Goal: Task Accomplishment & Management: Use online tool/utility

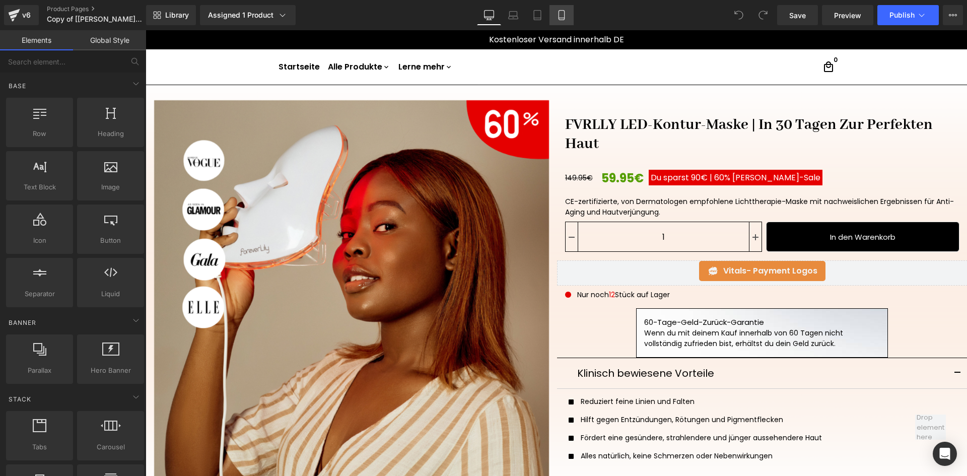
click at [566, 16] on icon at bounding box center [562, 15] width 10 height 10
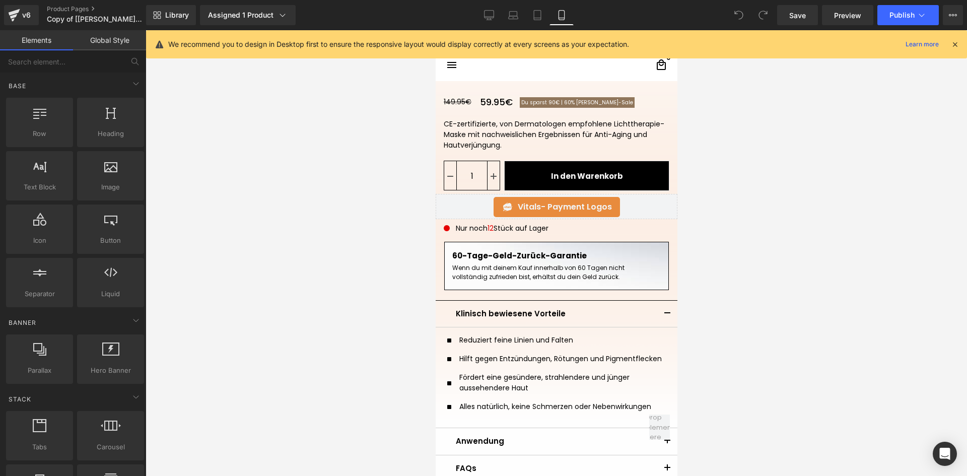
scroll to position [313, 0]
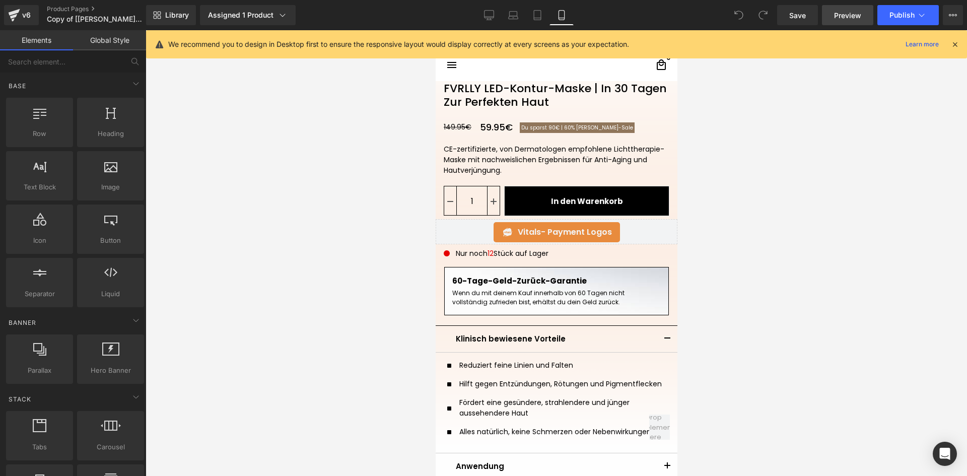
click at [856, 20] on span "Preview" at bounding box center [847, 15] width 27 height 11
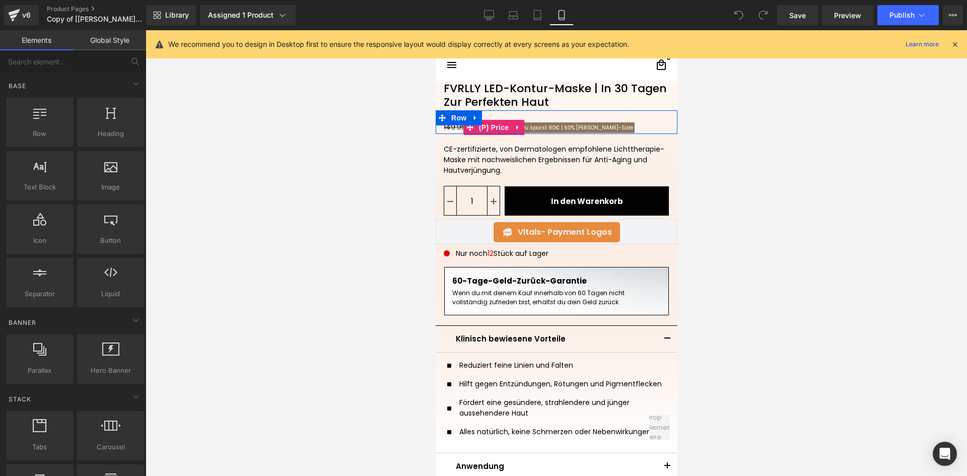
click at [577, 127] on span "[PERSON_NAME]-Saleㅤ" at bounding box center [604, 128] width 57 height 8
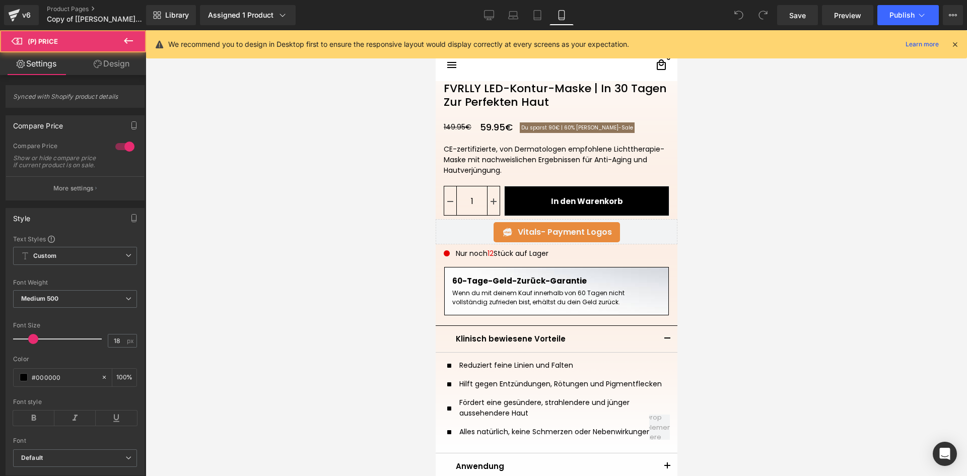
click at [755, 137] on div at bounding box center [557, 253] width 822 height 446
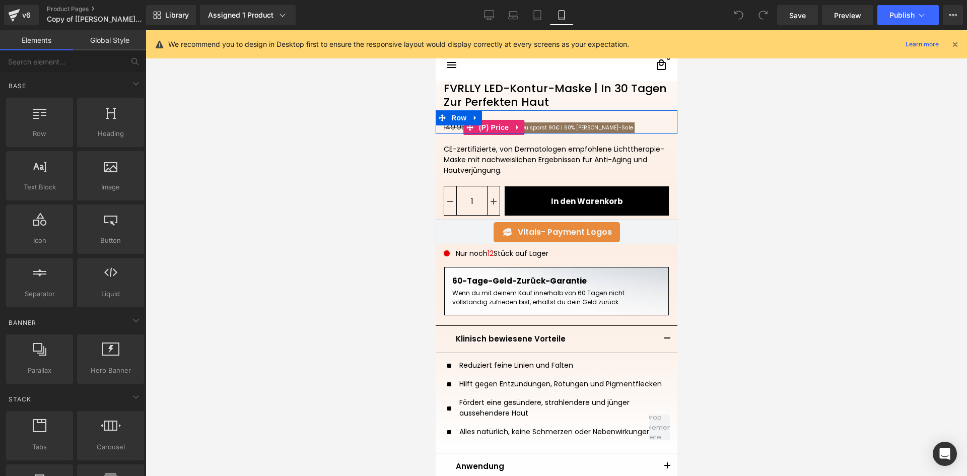
click at [576, 129] on span "[PERSON_NAME]-Saleㅤ" at bounding box center [604, 128] width 57 height 8
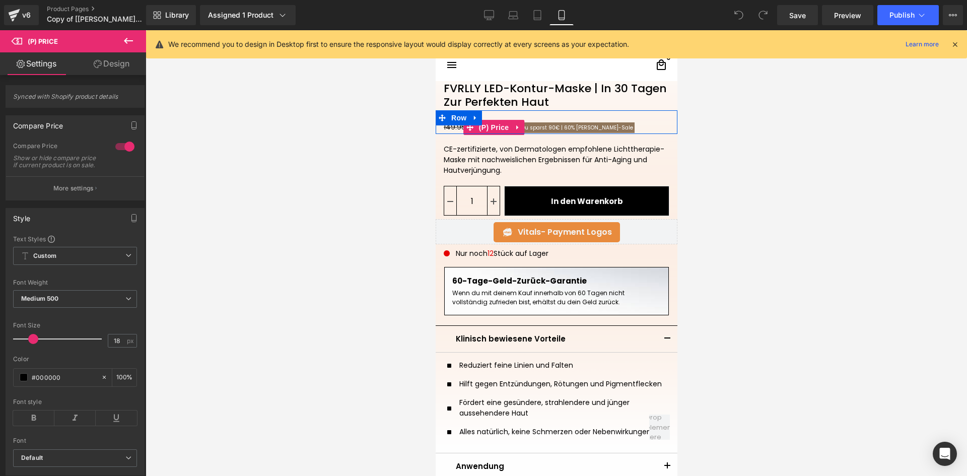
click at [578, 129] on span "[PERSON_NAME]-Saleㅤ" at bounding box center [604, 128] width 57 height 8
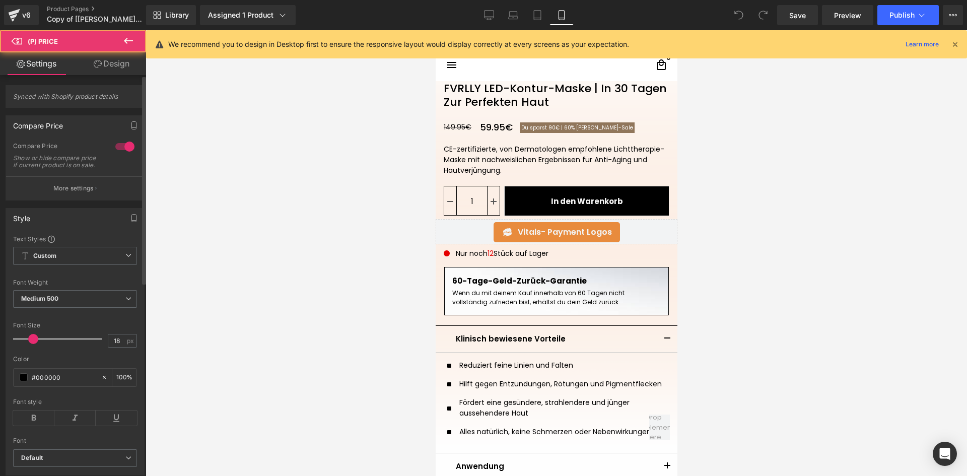
scroll to position [371, 0]
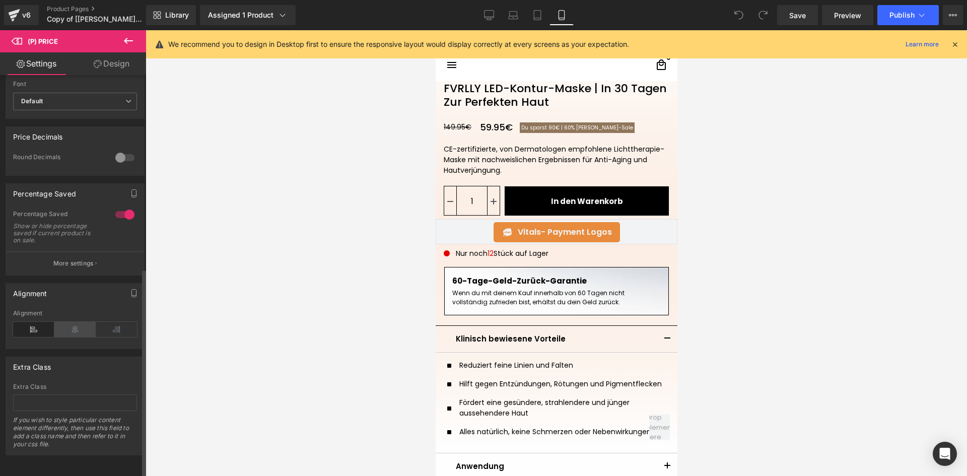
click at [65, 324] on icon at bounding box center [74, 329] width 41 height 15
click at [40, 322] on icon at bounding box center [33, 329] width 41 height 15
click at [749, 157] on div at bounding box center [557, 253] width 822 height 446
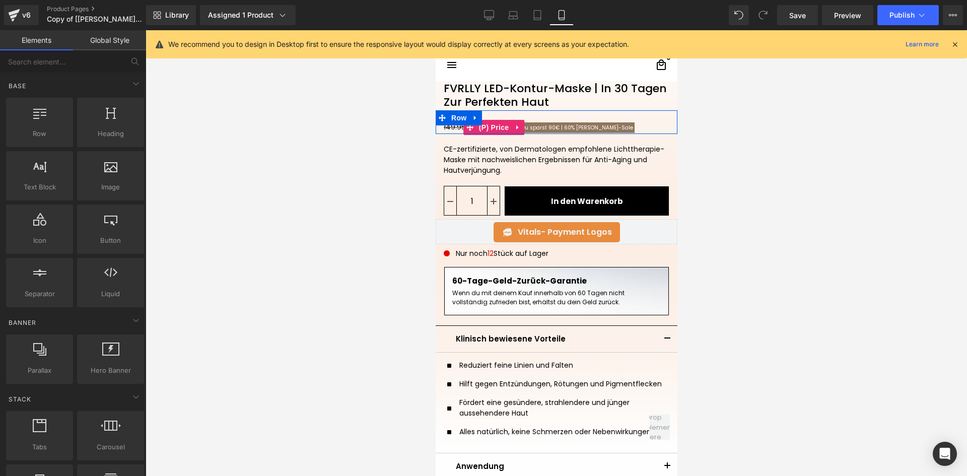
click at [564, 128] on span "60%" at bounding box center [569, 128] width 11 height 8
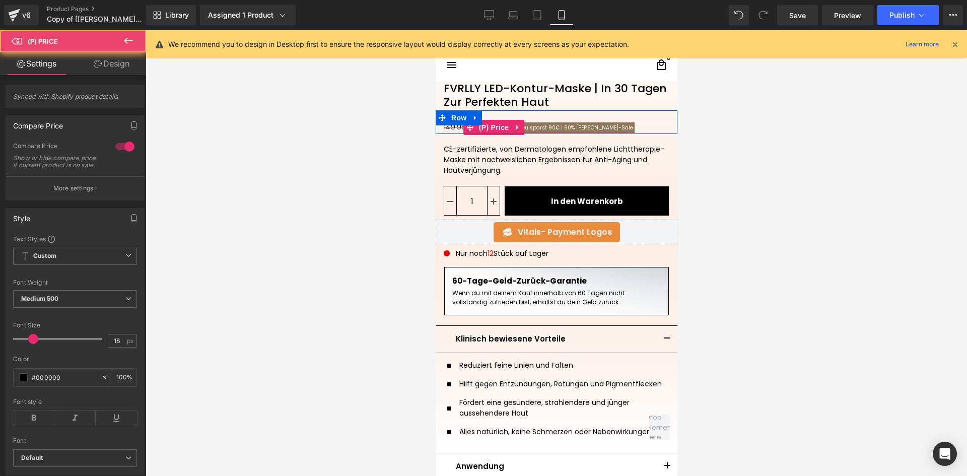
click at [564, 128] on span "60%" at bounding box center [569, 128] width 11 height 8
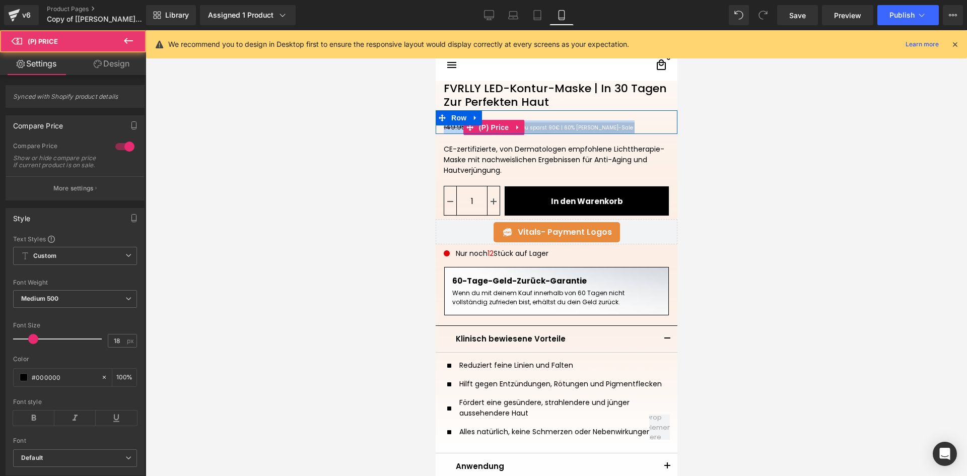
click at [582, 127] on span "[PERSON_NAME]-Saleㅤ" at bounding box center [604, 128] width 57 height 8
drag, startPoint x: 594, startPoint y: 127, endPoint x: 565, endPoint y: 128, distance: 29.2
click at [565, 128] on span "Du sparst 90€ | 60% [PERSON_NAME]-Saleㅤ" at bounding box center [576, 127] width 115 height 11
click at [564, 127] on span "60%" at bounding box center [569, 128] width 11 height 8
click at [555, 127] on span "Du sparst 90€ | 60% [PERSON_NAME]-Saleㅤ" at bounding box center [576, 127] width 115 height 11
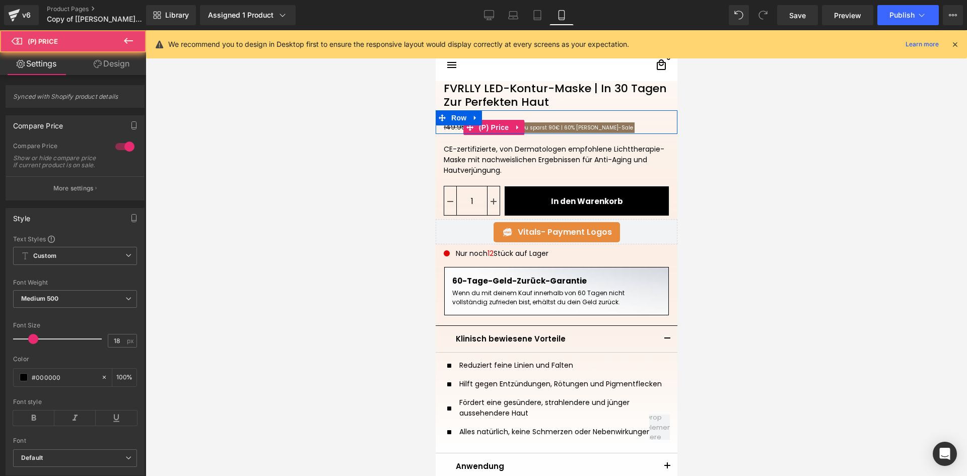
click at [564, 127] on span "60%" at bounding box center [569, 128] width 11 height 8
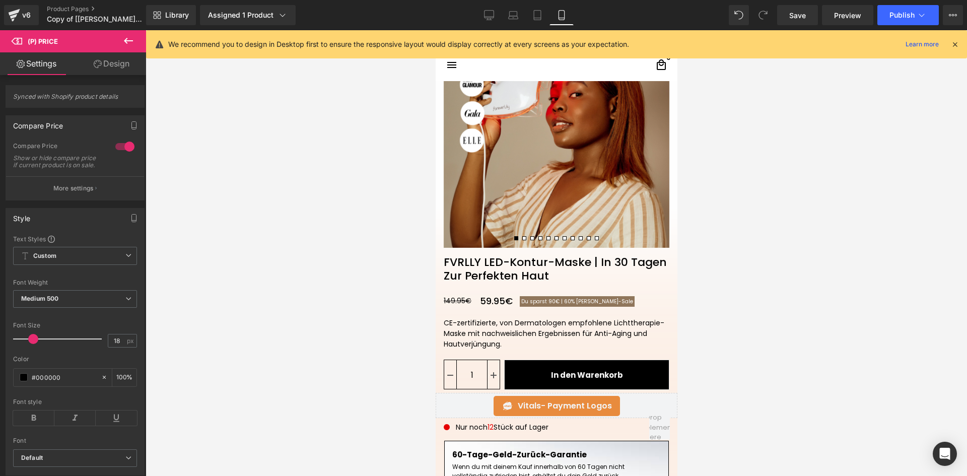
scroll to position [179, 0]
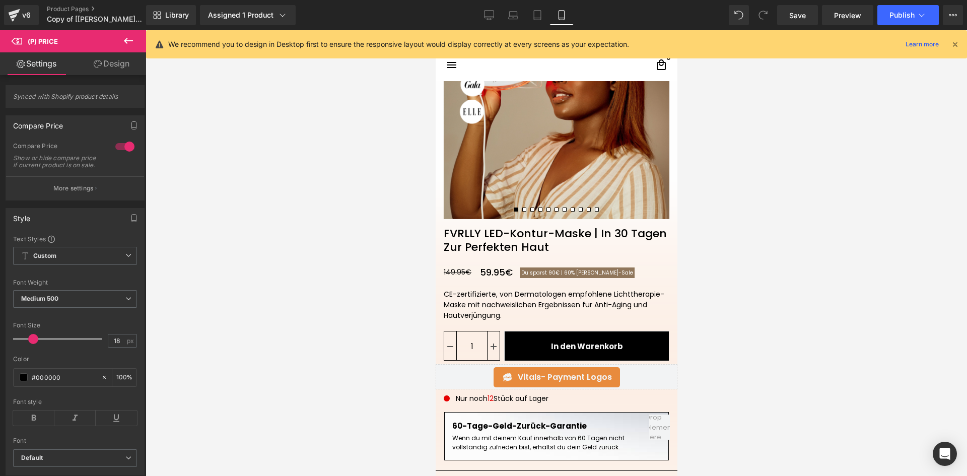
drag, startPoint x: 672, startPoint y: 78, endPoint x: 1113, endPoint y: 128, distance: 443.6
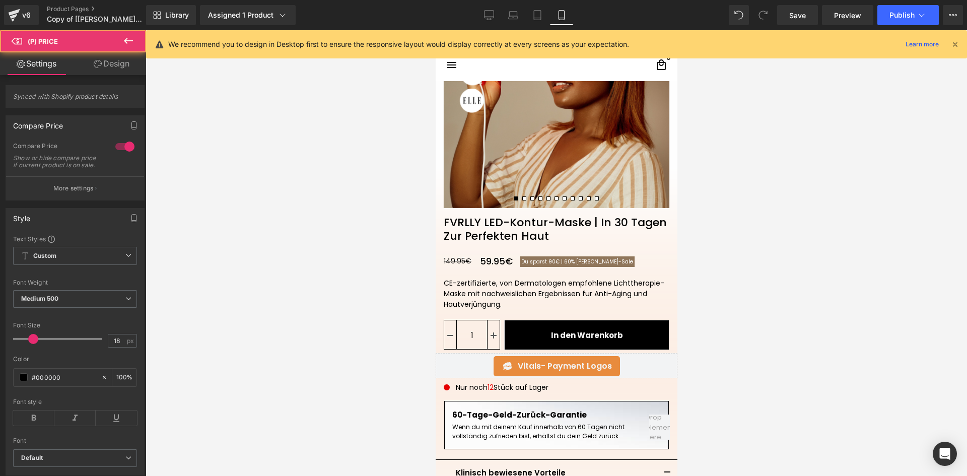
click at [576, 260] on span "[PERSON_NAME]-Saleㅤ" at bounding box center [604, 262] width 57 height 8
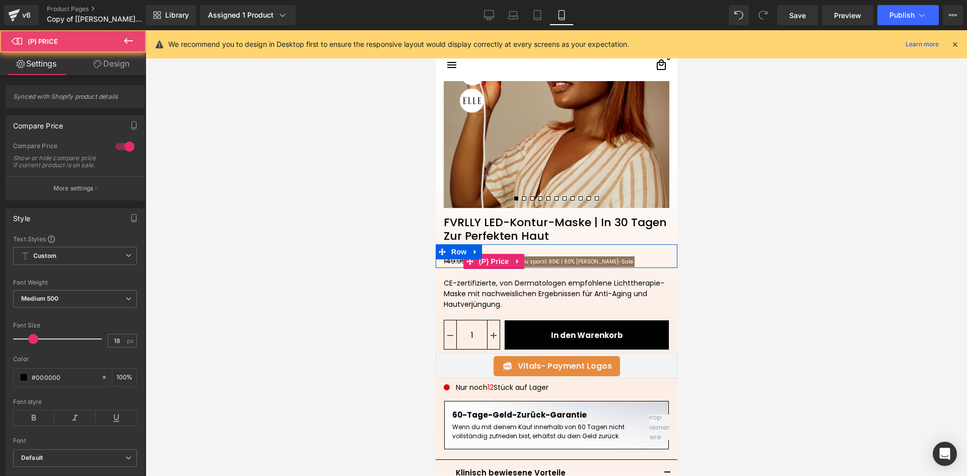
click at [564, 259] on span "60%" at bounding box center [569, 262] width 11 height 8
click at [490, 263] on span "(P) Price" at bounding box center [493, 261] width 35 height 15
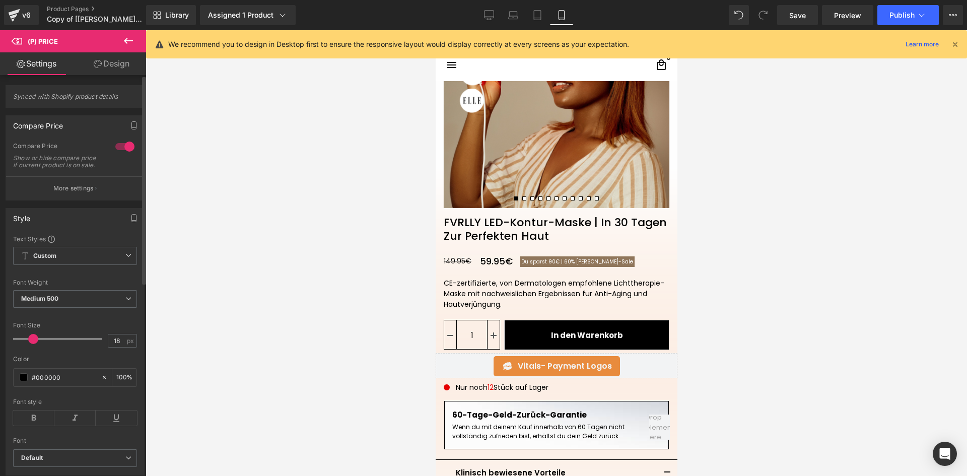
scroll to position [371, 0]
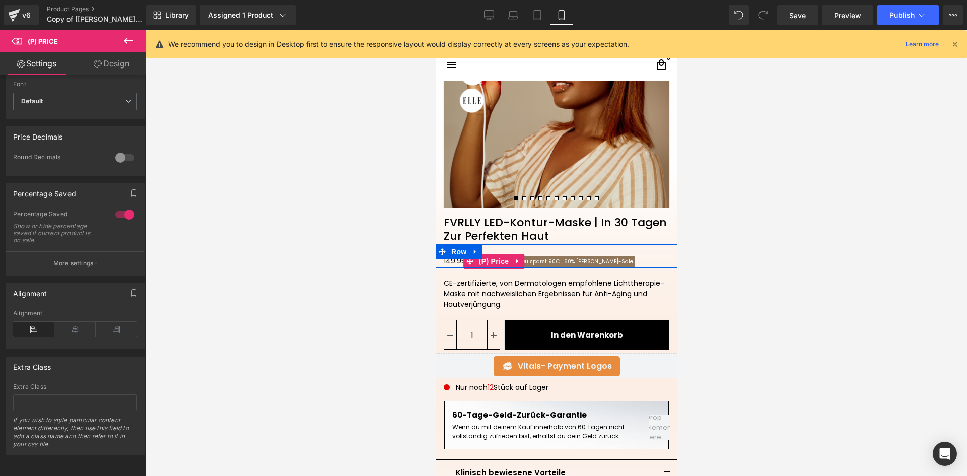
click at [551, 256] on span "Du sparst 90€ | 60% [PERSON_NAME]-Saleㅤ" at bounding box center [576, 261] width 115 height 11
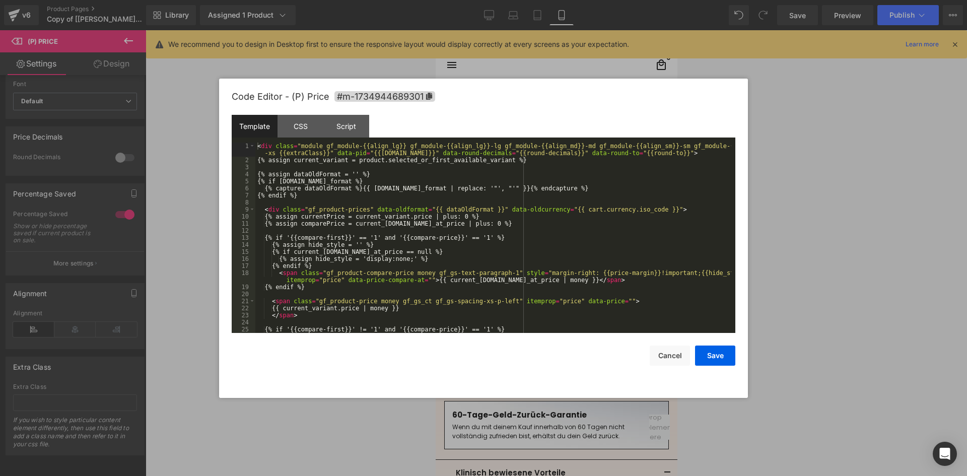
click at [493, 0] on div "(P) Price You are previewing how the will restyle your page. You can not edit E…" at bounding box center [483, 0] width 967 height 0
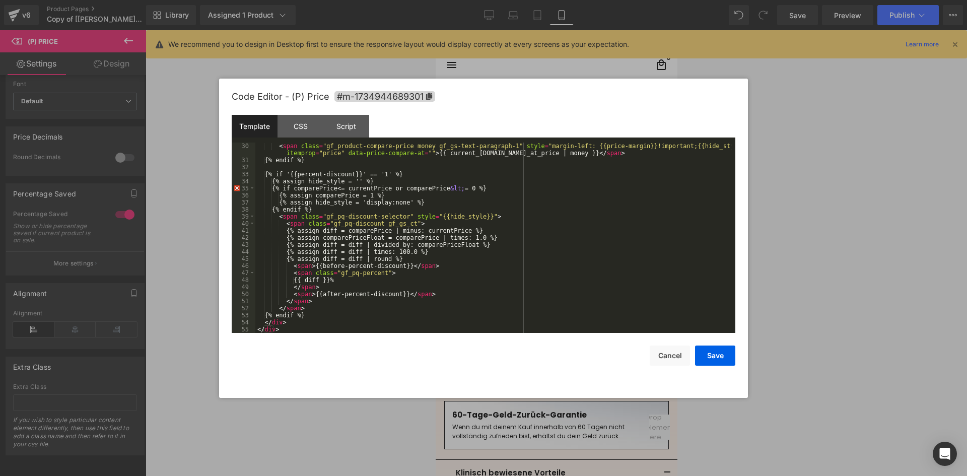
scroll to position [128, 0]
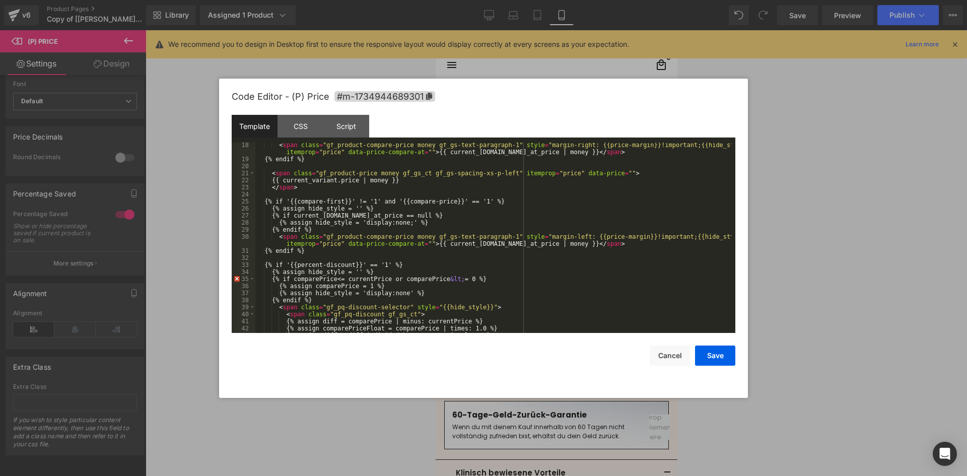
click at [834, 223] on div at bounding box center [483, 238] width 967 height 476
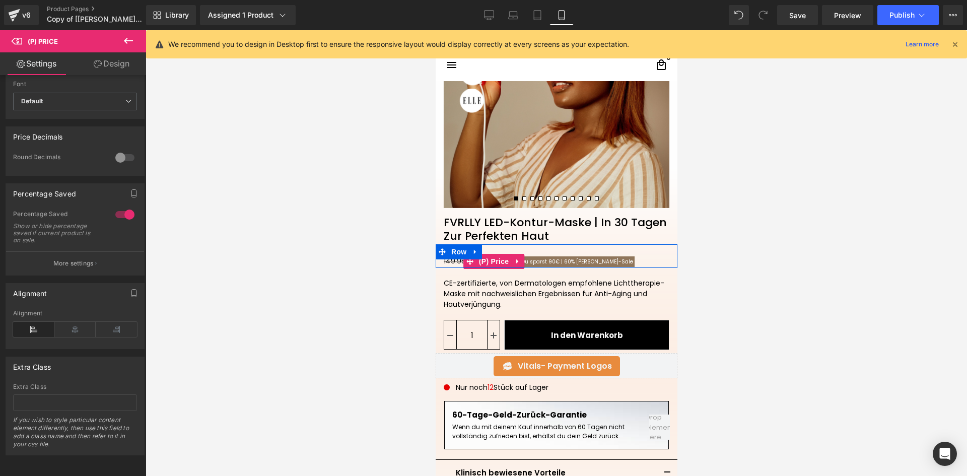
click at [564, 261] on span "60%" at bounding box center [569, 262] width 11 height 8
drag, startPoint x: 766, startPoint y: 247, endPoint x: 714, endPoint y: 250, distance: 52.0
click at [766, 248] on div at bounding box center [557, 253] width 822 height 446
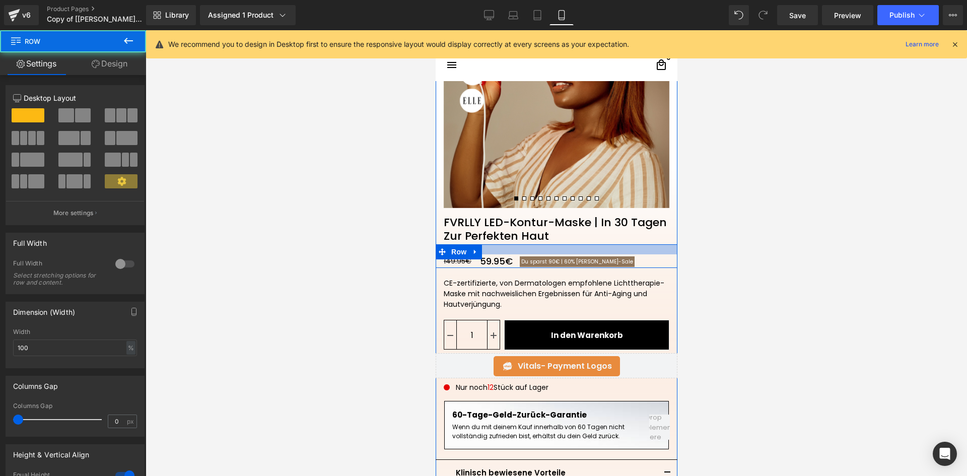
click at [606, 254] on div at bounding box center [556, 249] width 242 height 10
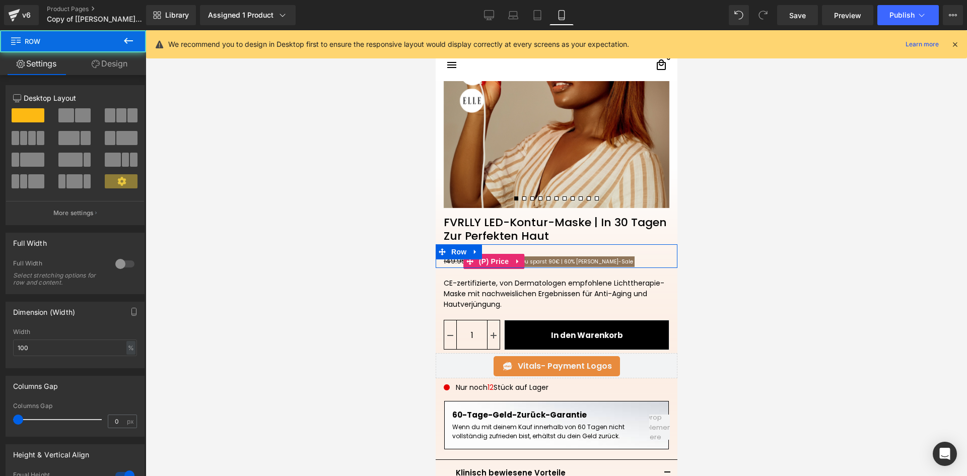
click at [612, 263] on span "Du sparst 90€ | 60% [PERSON_NAME]-Saleㅤ" at bounding box center [576, 261] width 125 height 12
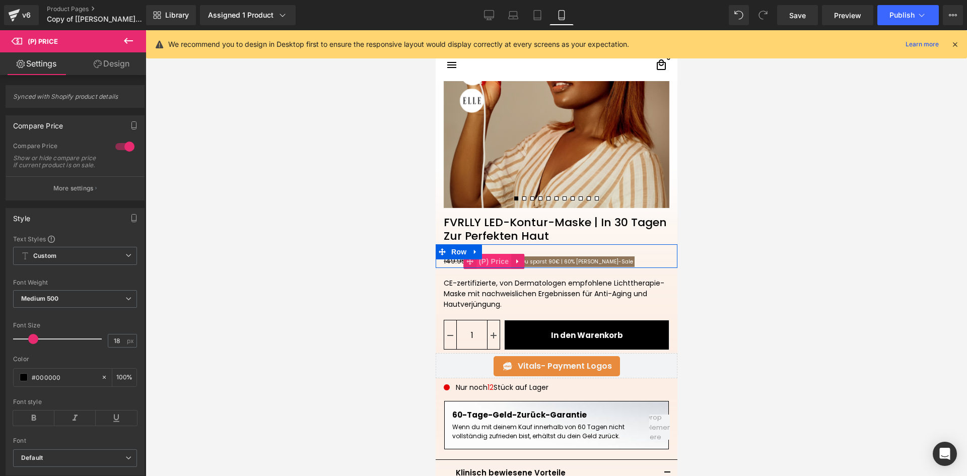
click at [492, 258] on span "(P) Price" at bounding box center [493, 261] width 35 height 15
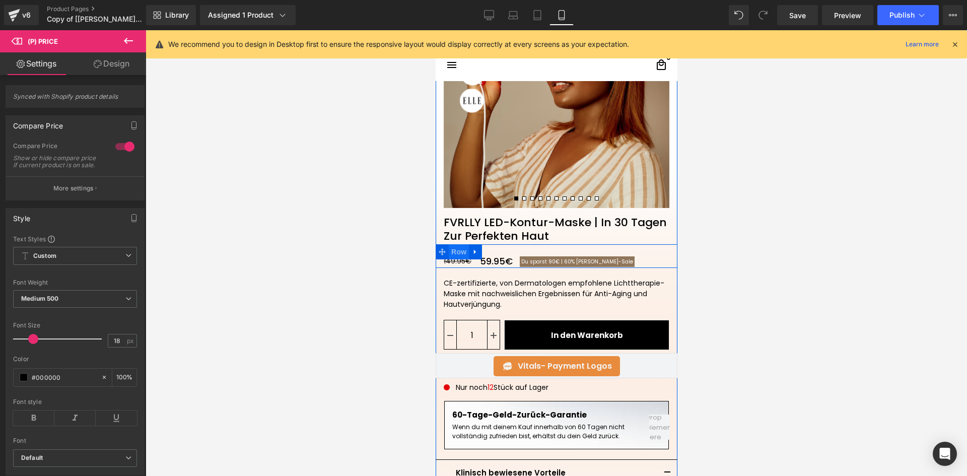
click at [458, 253] on span "Row" at bounding box center [458, 251] width 20 height 15
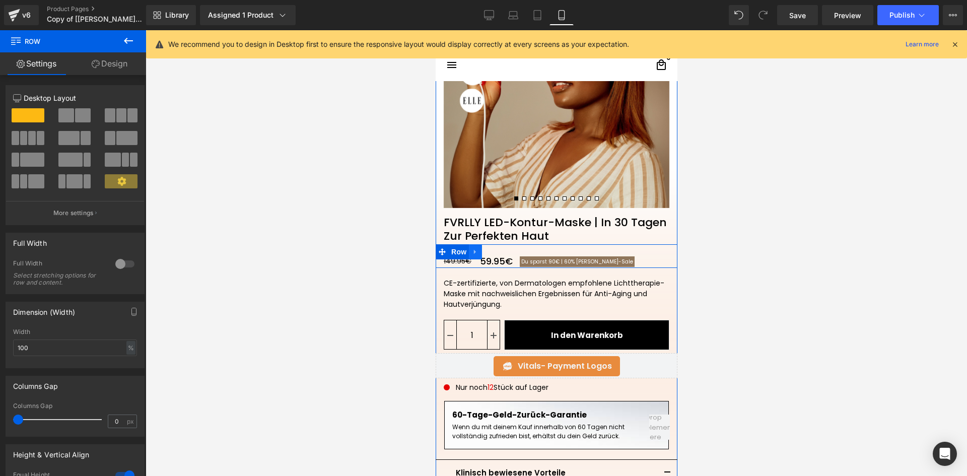
click at [474, 254] on icon at bounding box center [475, 252] width 2 height 5
click at [485, 253] on icon at bounding box center [488, 251] width 7 height 7
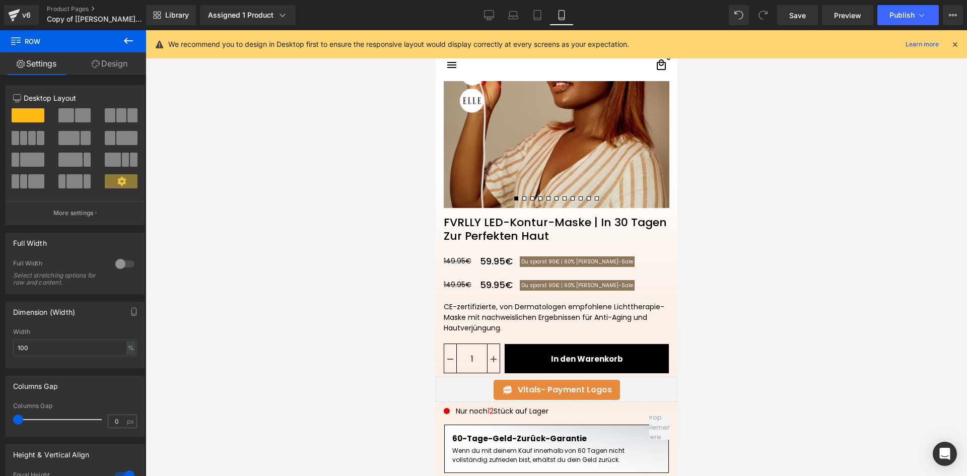
click at [719, 256] on div at bounding box center [557, 253] width 822 height 446
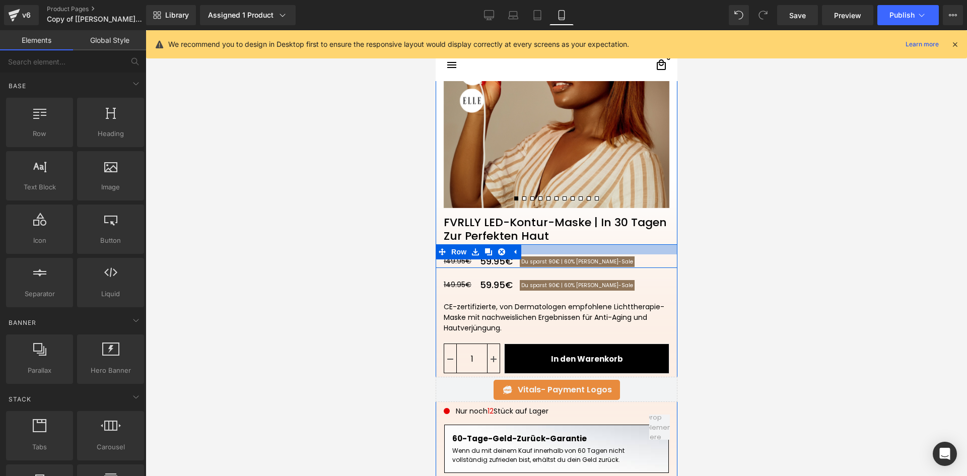
click at [626, 252] on div at bounding box center [556, 249] width 242 height 10
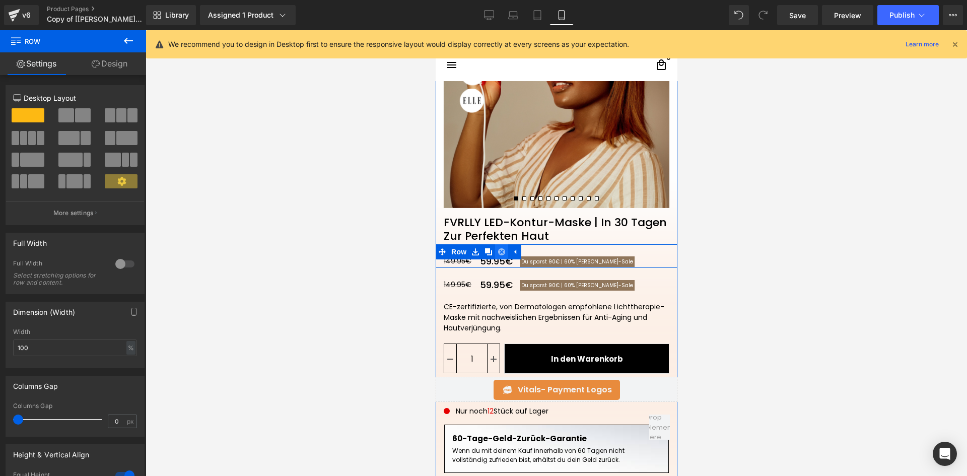
click at [498, 252] on icon at bounding box center [501, 252] width 7 height 8
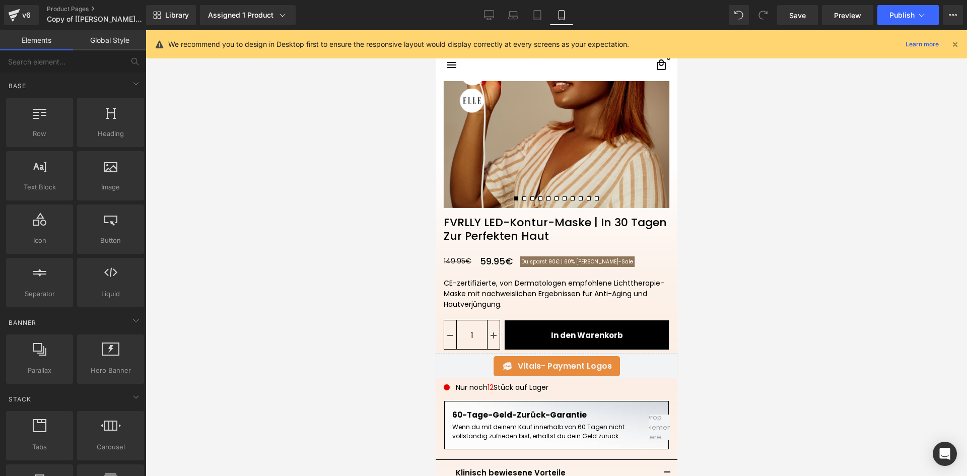
click at [748, 263] on div at bounding box center [557, 253] width 822 height 446
click at [790, 12] on span "Save" at bounding box center [797, 15] width 17 height 11
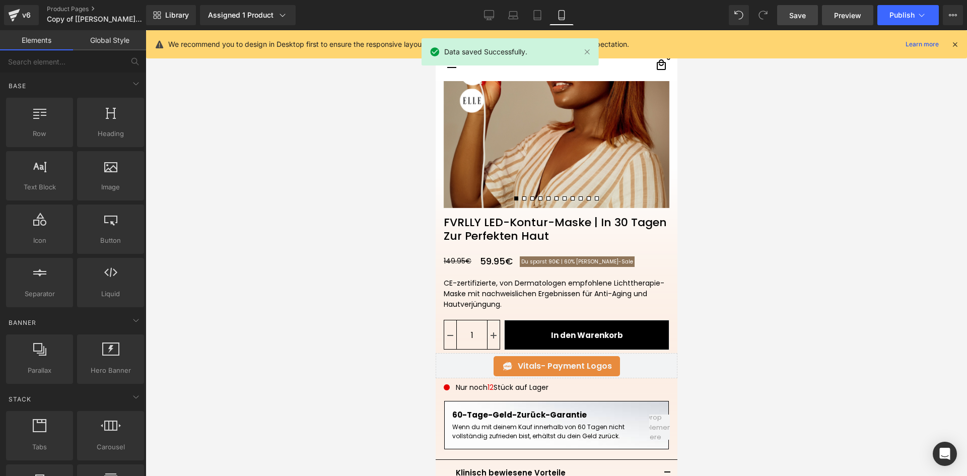
click at [840, 16] on span "Preview" at bounding box center [847, 15] width 27 height 11
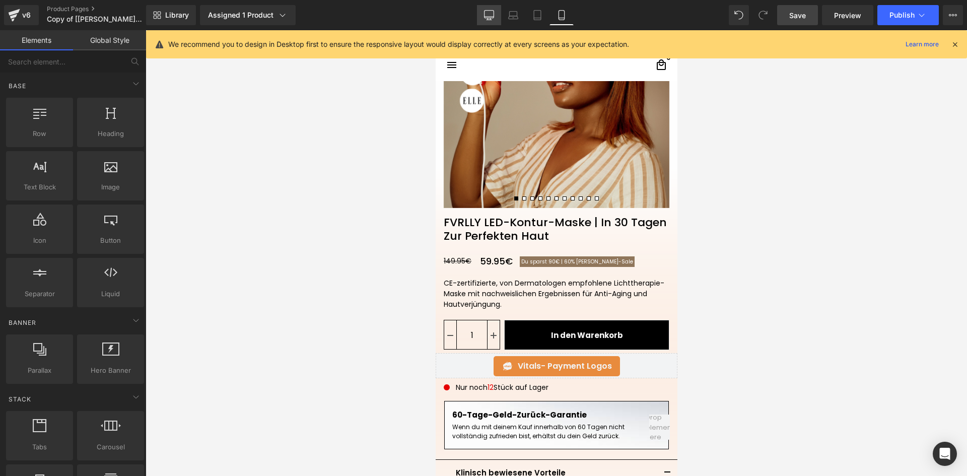
click at [493, 18] on icon at bounding box center [490, 15] width 10 height 8
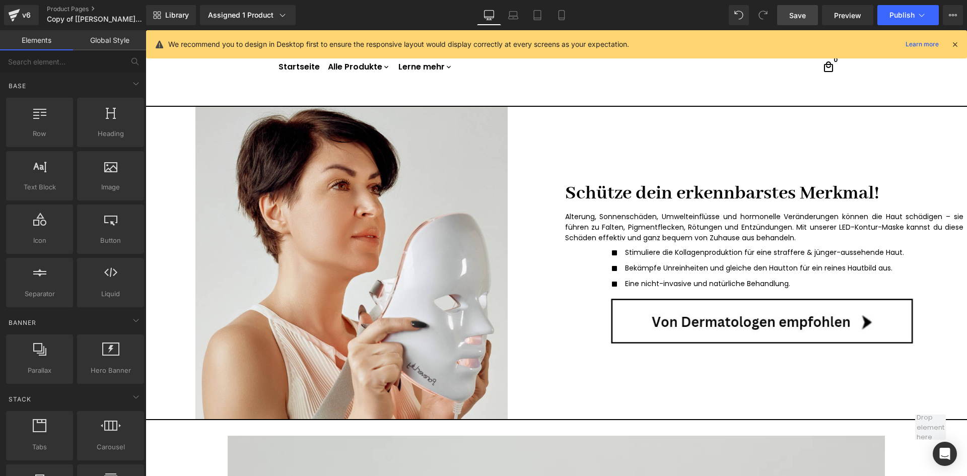
scroll to position [0, 0]
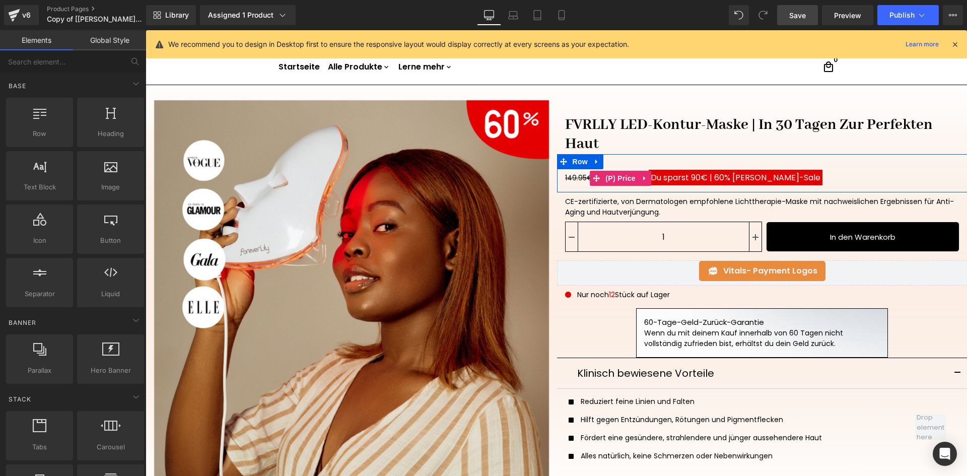
click at [856, 174] on div "149.95€ 59.95€ Du sparst 90€ | 60% Sommer-Saleㅤ" at bounding box center [766, 178] width 403 height 18
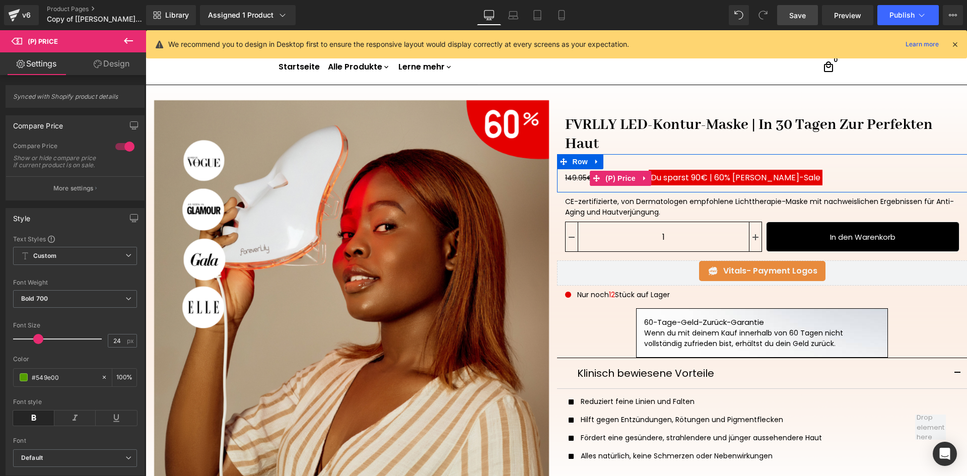
click at [720, 179] on span "60%" at bounding box center [722, 178] width 16 height 12
click at [641, 177] on icon at bounding box center [644, 178] width 7 height 8
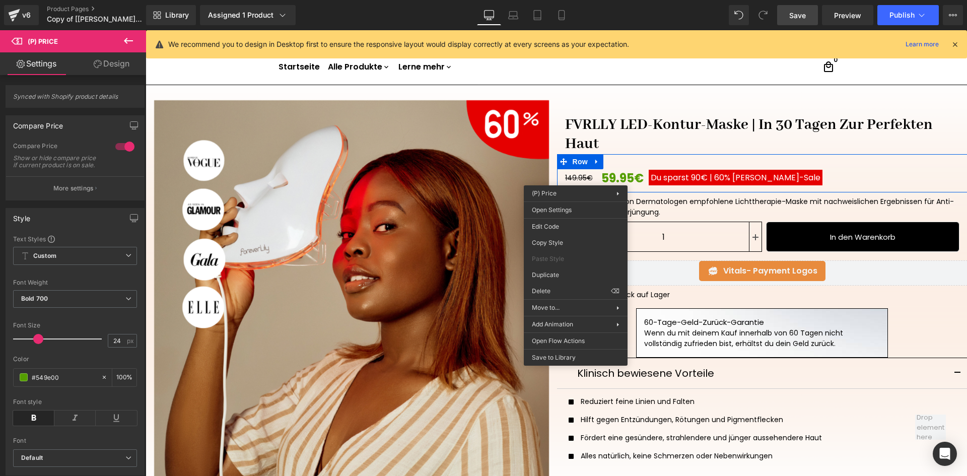
click at [721, 181] on span "60%" at bounding box center [722, 178] width 16 height 12
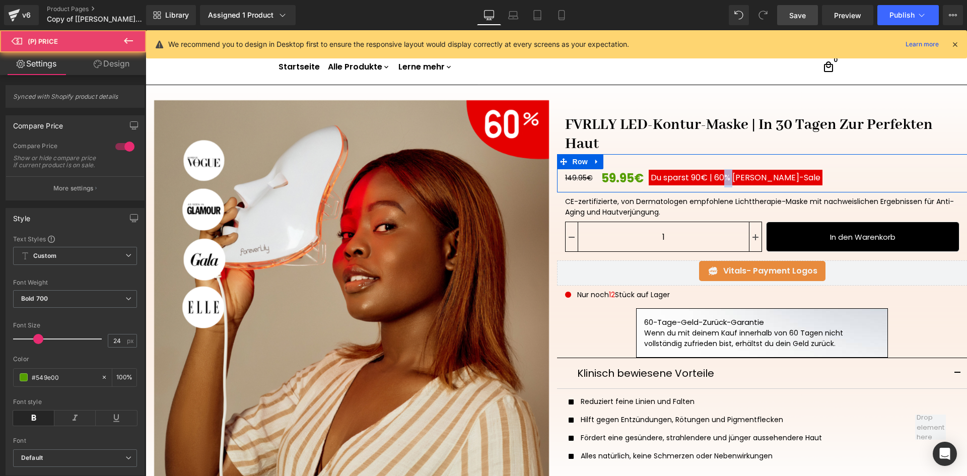
click at [721, 181] on span "60%" at bounding box center [722, 178] width 16 height 12
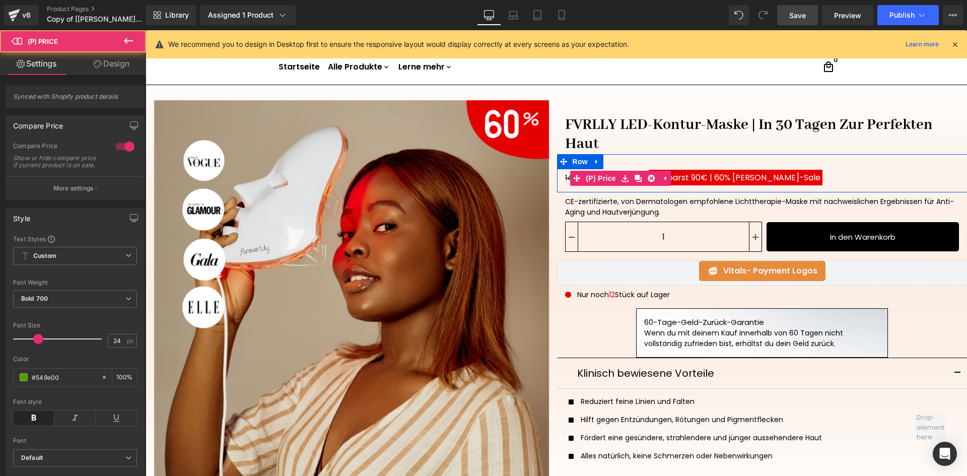
click at [746, 180] on span "[PERSON_NAME]-Saleㅤ" at bounding box center [776, 178] width 88 height 12
click at [754, 177] on span "[PERSON_NAME]-Saleㅤ" at bounding box center [776, 178] width 88 height 12
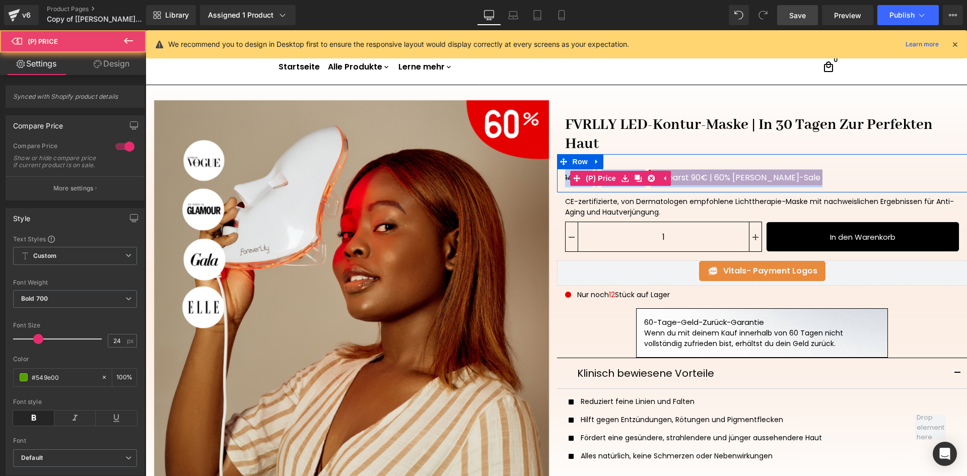
click at [754, 177] on span "[PERSON_NAME]-Saleㅤ" at bounding box center [776, 178] width 88 height 12
click at [748, 179] on span "[PERSON_NAME]-Saleㅤ" at bounding box center [776, 178] width 88 height 12
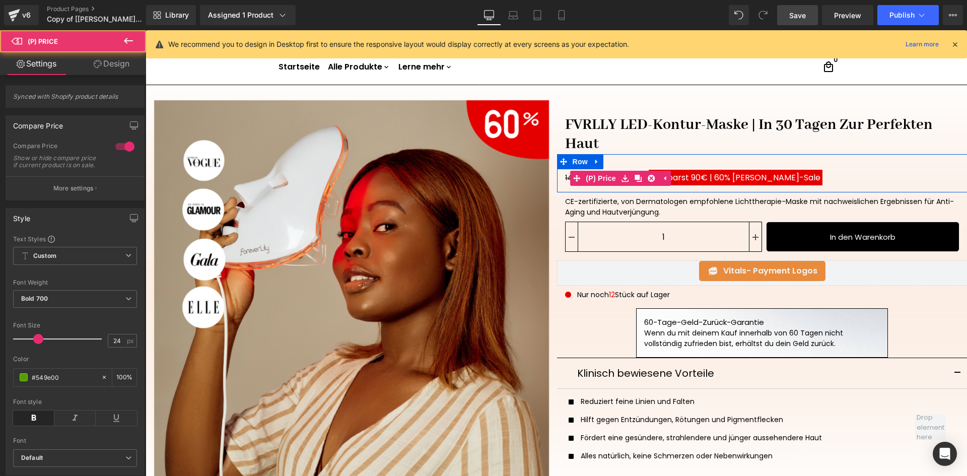
click at [752, 178] on span "[PERSON_NAME]-Saleㅤ" at bounding box center [776, 178] width 88 height 12
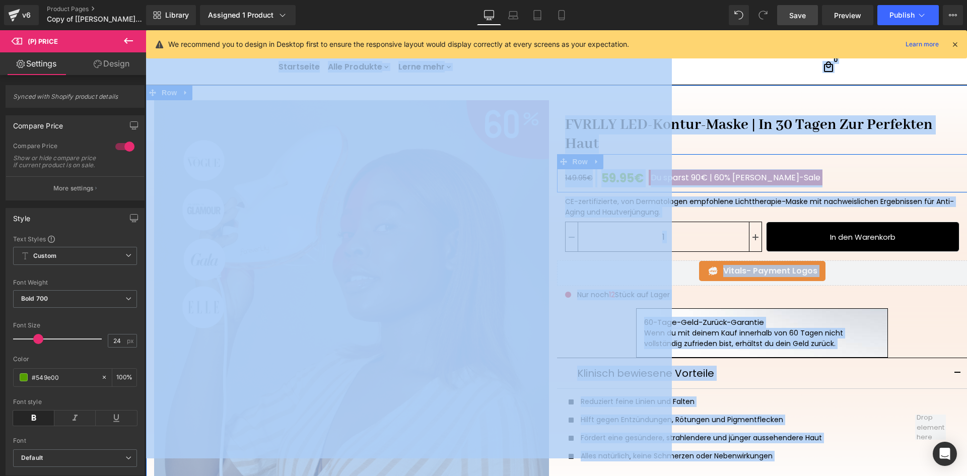
click at [813, 184] on div "149.95€ 59.95€ Du sparst 90€ | 60% Sommer-Saleㅤ" at bounding box center [766, 178] width 403 height 18
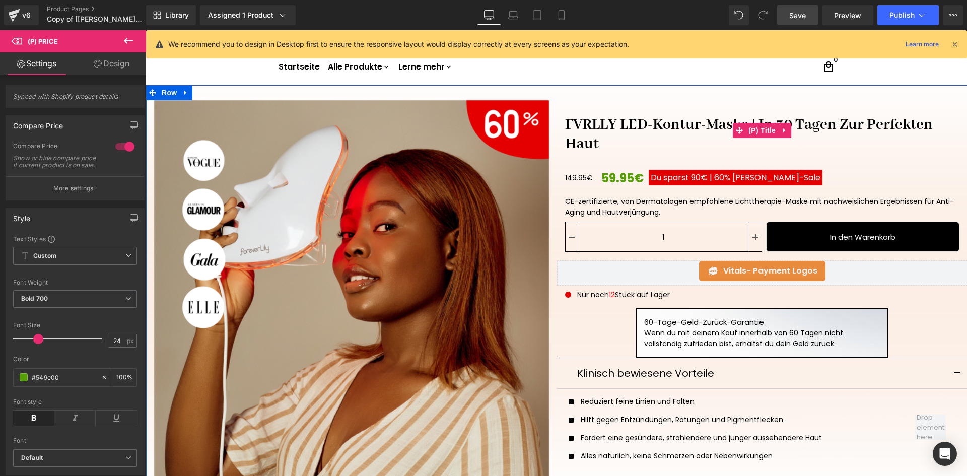
click at [701, 126] on link "FVRLLY LED-Kontur-Maske | In 30 Tagen Zur Perfekten Haut" at bounding box center [762, 130] width 411 height 47
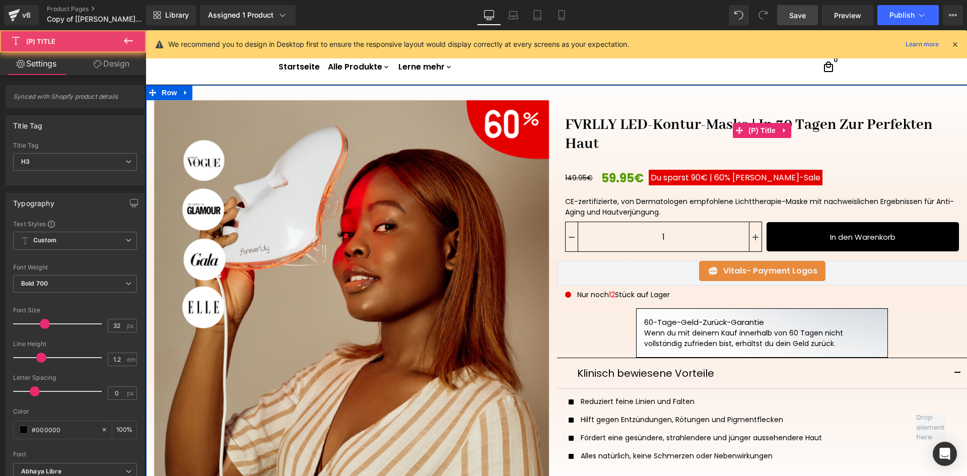
click at [701, 126] on link "FVRLLY LED-Kontur-Maske | In 30 Tagen Zur Perfekten Haut" at bounding box center [762, 130] width 411 height 47
click at [758, 133] on span "(P) Title" at bounding box center [762, 130] width 32 height 15
click at [672, 126] on link "FVRLLY LED-Kontur-Maske | In 30 Tagen Zur Perfekten Haut" at bounding box center [762, 130] width 411 height 47
click at [672, 125] on link "FVRLLY LED-Kontur-Maske | In 30 Tagen Zur Perfekten Haut" at bounding box center [762, 130] width 411 height 47
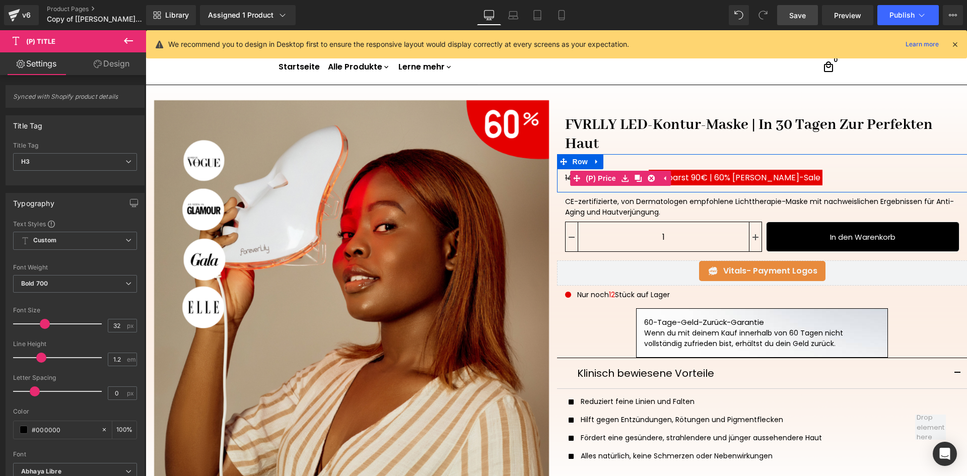
click at [728, 178] on span "Du sparst 90€ | 60% [PERSON_NAME]-Saleㅤ" at bounding box center [736, 178] width 174 height 16
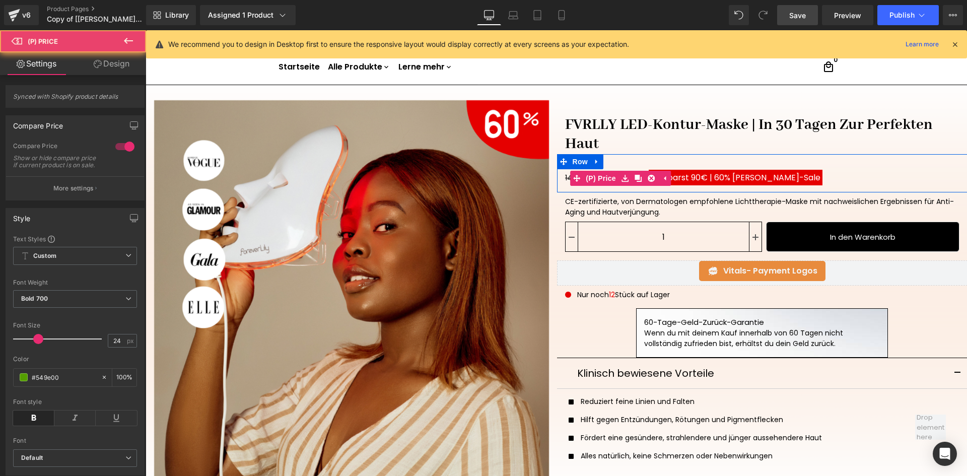
click at [732, 178] on span "[PERSON_NAME]-Saleㅤ" at bounding box center [776, 178] width 88 height 12
drag, startPoint x: 740, startPoint y: 177, endPoint x: 716, endPoint y: 175, distance: 24.8
click at [716, 175] on span "Du sparst 90€ | 60% [PERSON_NAME]-Saleㅤ" at bounding box center [736, 178] width 174 height 16
click at [729, 177] on span "Du sparst 90€ | 60% [PERSON_NAME]-Saleㅤ" at bounding box center [736, 178] width 174 height 16
click at [720, 178] on span "60%" at bounding box center [722, 178] width 16 height 12
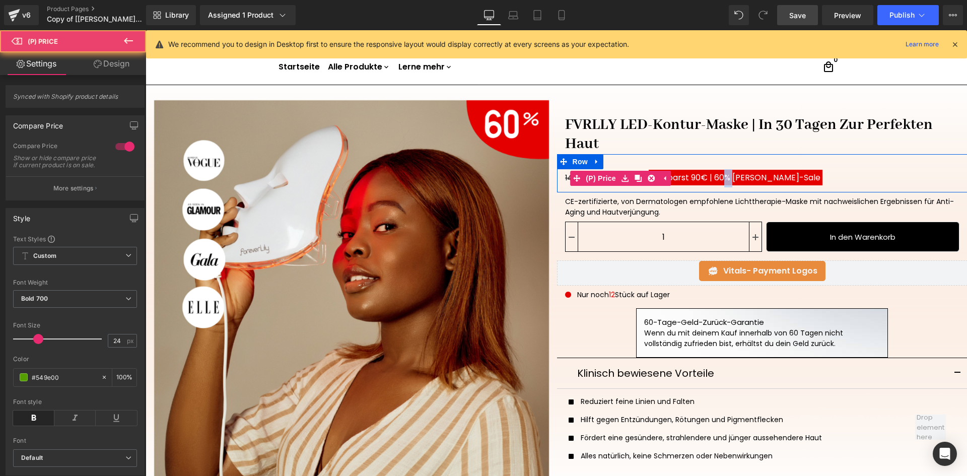
click at [720, 177] on span "60%" at bounding box center [722, 178] width 16 height 12
click at [704, 177] on span "Du sparst 90€ |" at bounding box center [681, 178] width 61 height 12
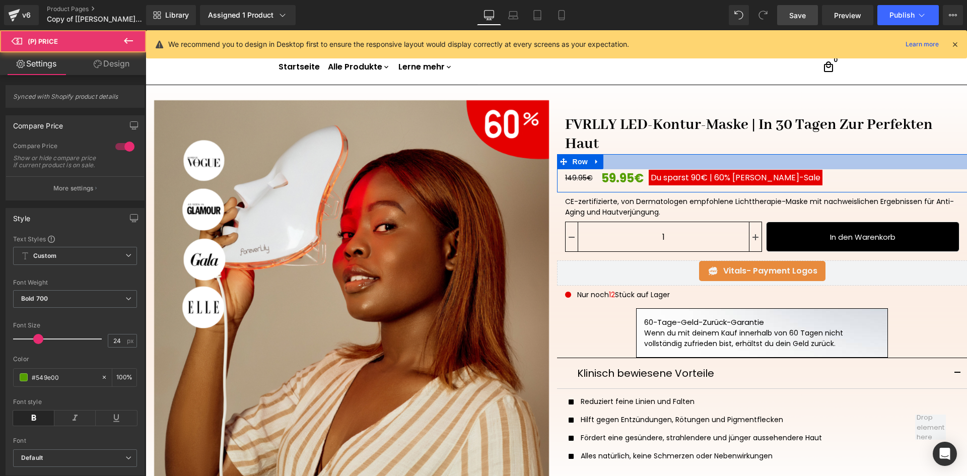
click at [777, 159] on div at bounding box center [762, 161] width 411 height 15
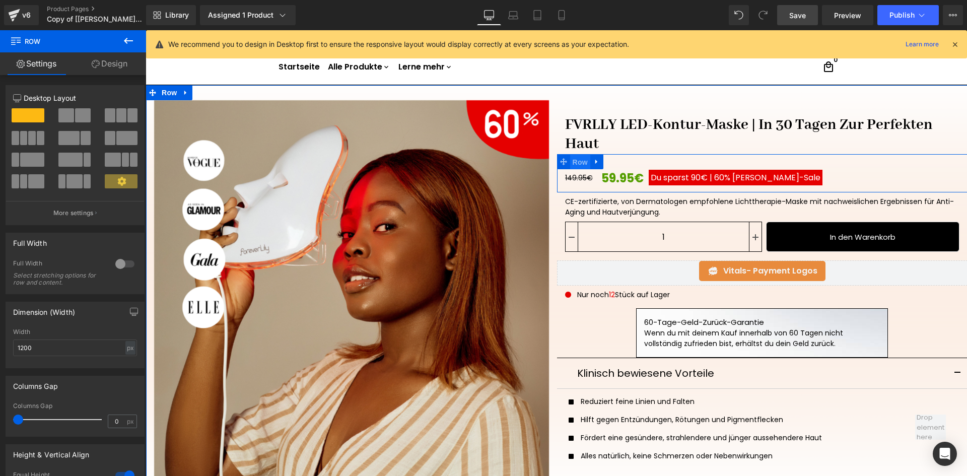
click at [576, 162] on span "Row" at bounding box center [580, 162] width 20 height 15
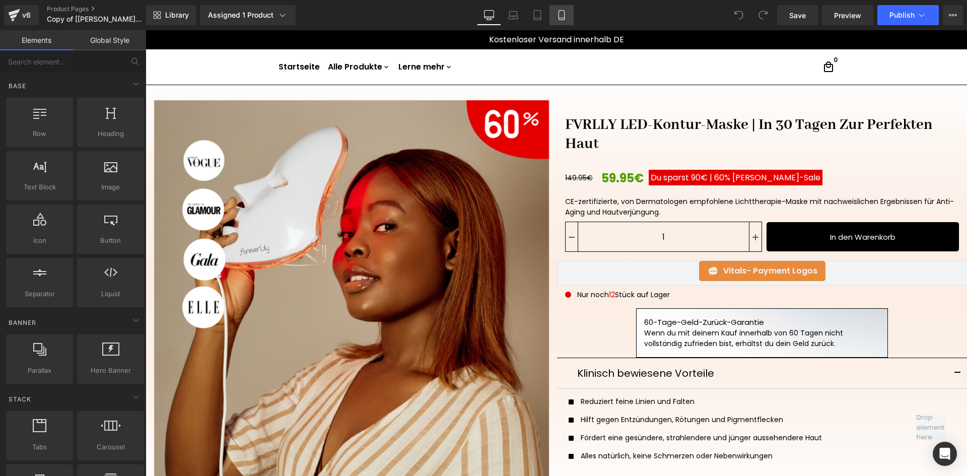
click at [560, 15] on icon at bounding box center [562, 15] width 10 height 10
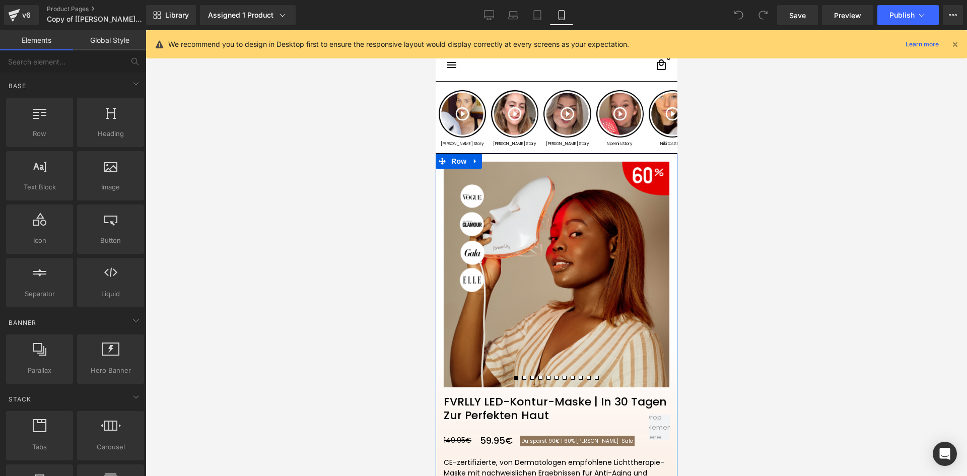
click at [597, 444] on span "[PERSON_NAME]-Saleㅤ" at bounding box center [604, 441] width 57 height 8
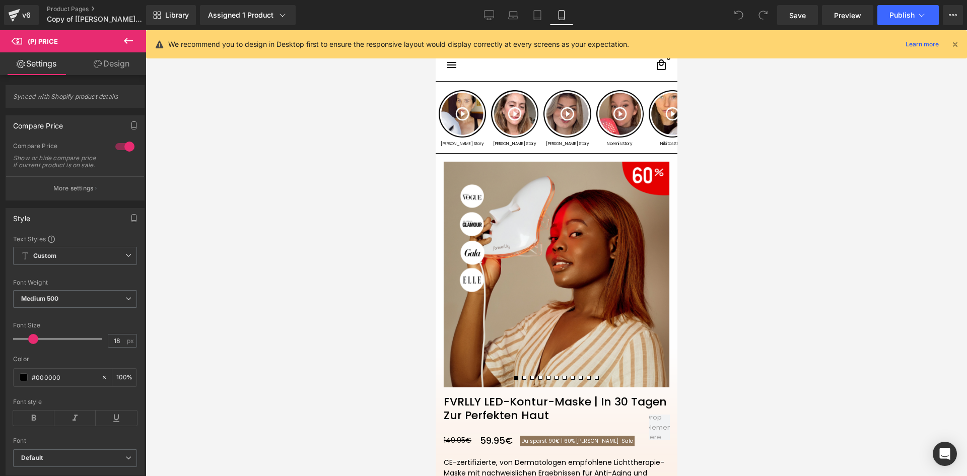
click at [101, 63] on link "Design" at bounding box center [111, 63] width 73 height 23
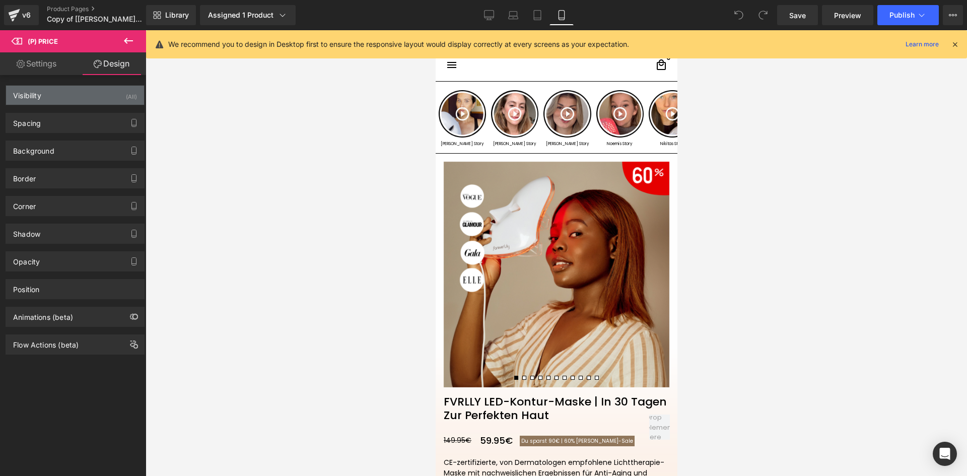
click at [44, 86] on div "Visibility (All)" at bounding box center [75, 95] width 138 height 19
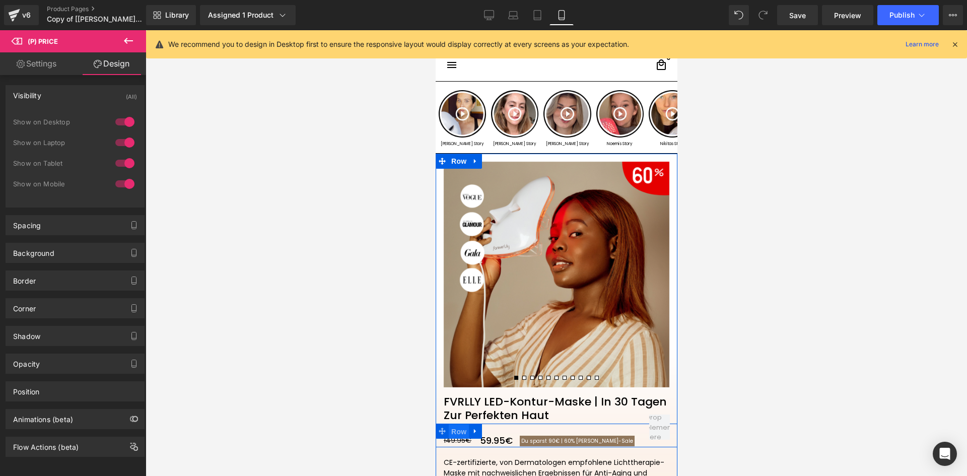
click at [450, 432] on span "Row" at bounding box center [458, 431] width 20 height 15
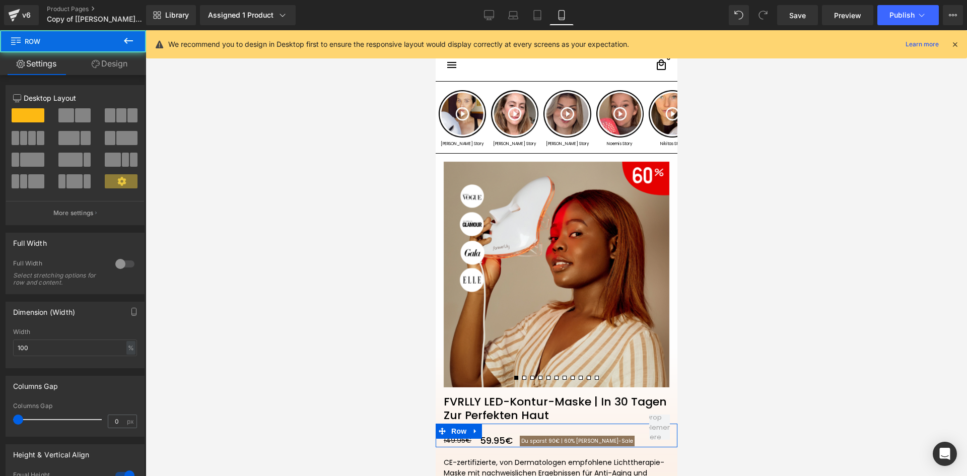
click at [102, 63] on link "Design" at bounding box center [109, 63] width 73 height 23
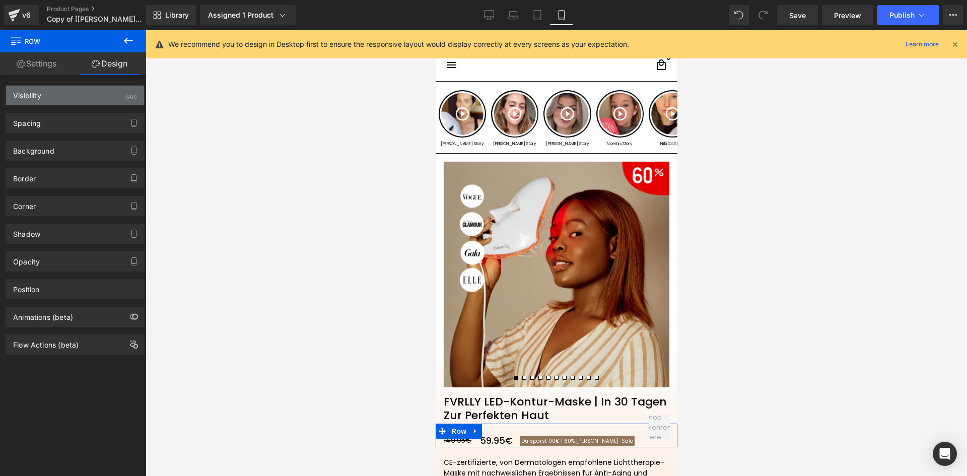
click at [48, 93] on div "Visibility (All)" at bounding box center [75, 95] width 138 height 19
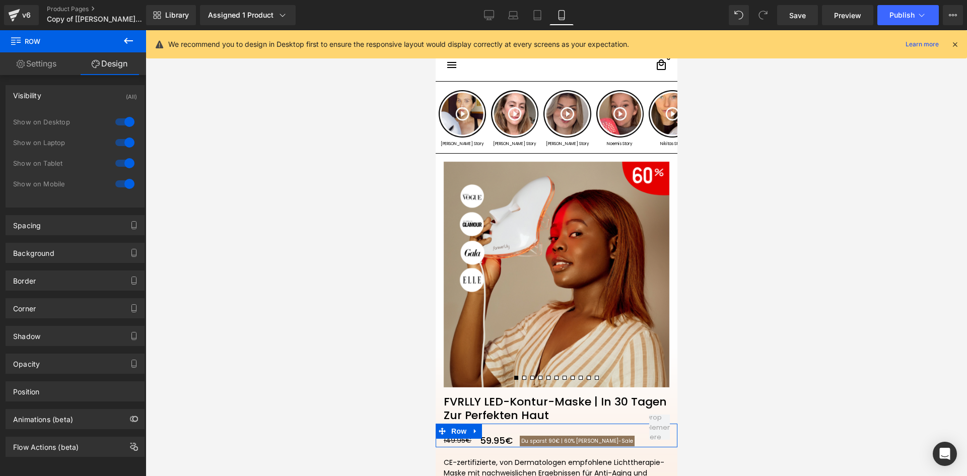
click at [45, 91] on div "Visibility (All)" at bounding box center [75, 95] width 138 height 19
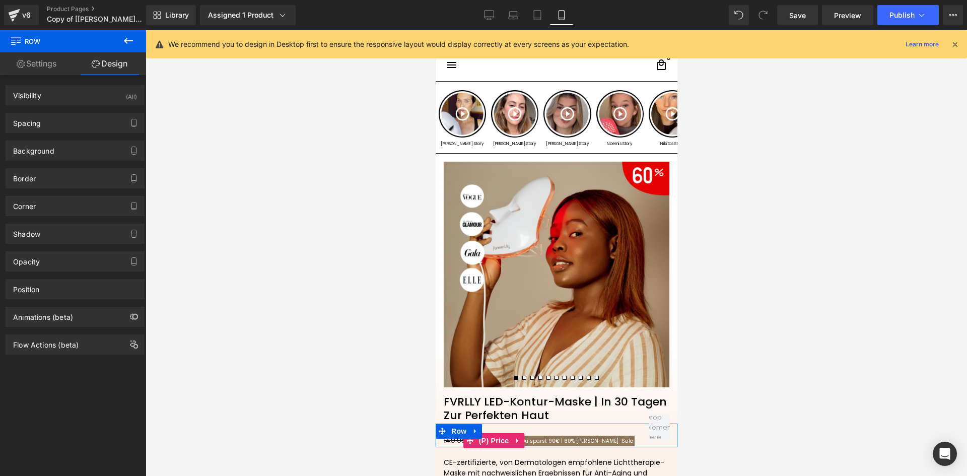
click at [576, 442] on span "[PERSON_NAME]-Saleㅤ" at bounding box center [604, 441] width 57 height 8
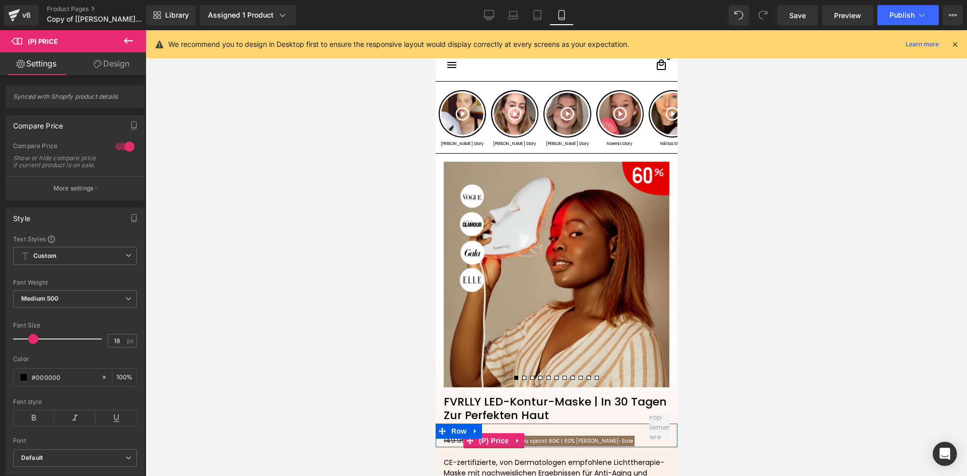
click at [528, 439] on span "Du sparst 90€ |" at bounding box center [541, 441] width 41 height 8
click at [521, 439] on span "Du sparst 90€ |" at bounding box center [541, 441] width 41 height 8
click at [517, 439] on icon at bounding box center [517, 441] width 7 height 8
click at [603, 442] on span "[PERSON_NAME]-Saleㅤ" at bounding box center [604, 441] width 57 height 8
click at [94, 64] on icon at bounding box center [98, 64] width 8 height 8
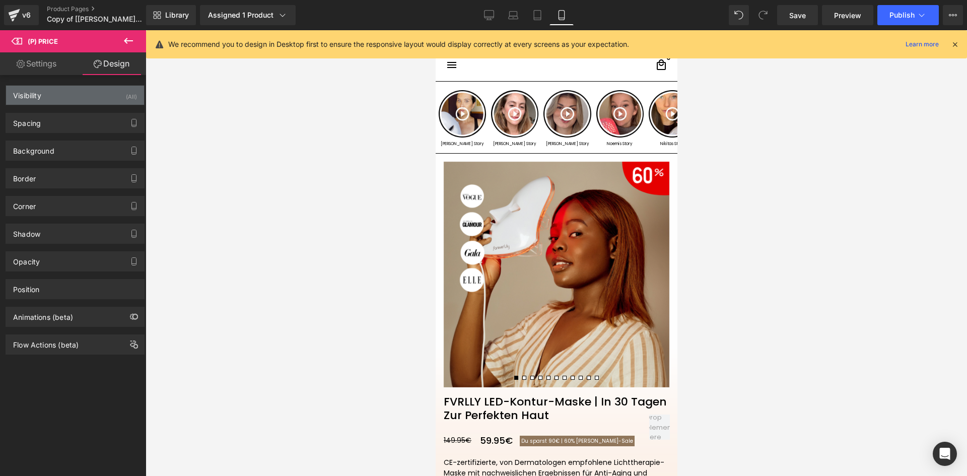
click at [84, 95] on div "Visibility (All)" at bounding box center [75, 95] width 138 height 19
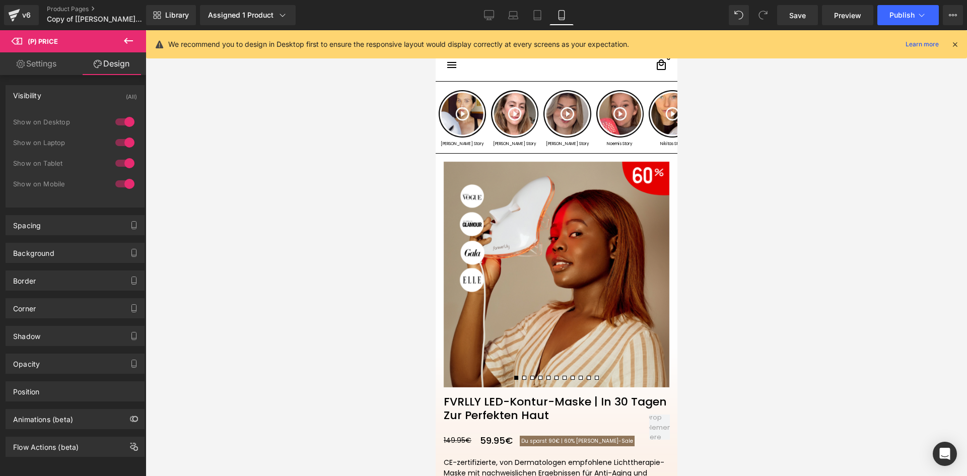
click at [78, 97] on div "Visibility (All)" at bounding box center [75, 95] width 138 height 19
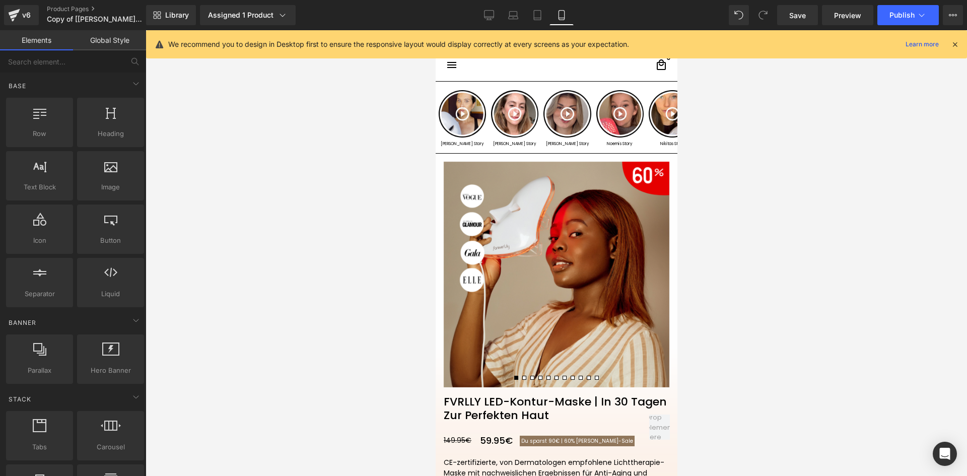
click at [305, 245] on div at bounding box center [557, 253] width 822 height 446
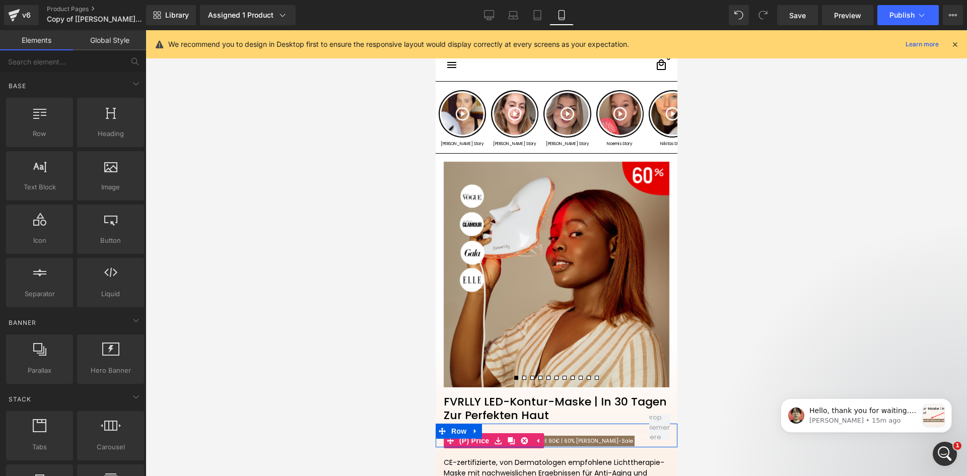
click at [576, 440] on span "[PERSON_NAME]-Saleㅤ" at bounding box center [604, 441] width 57 height 8
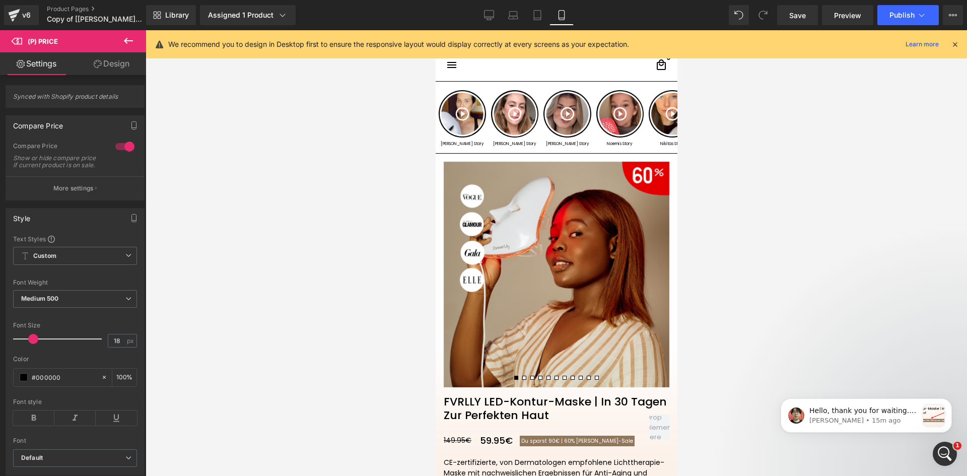
scroll to position [75, 0]
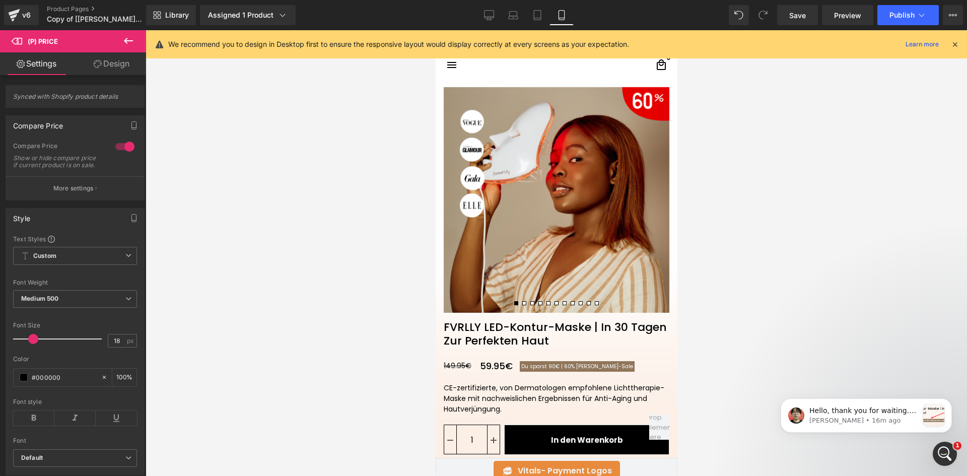
drag, startPoint x: 676, startPoint y: 77, endPoint x: 1113, endPoint y: 125, distance: 439.9
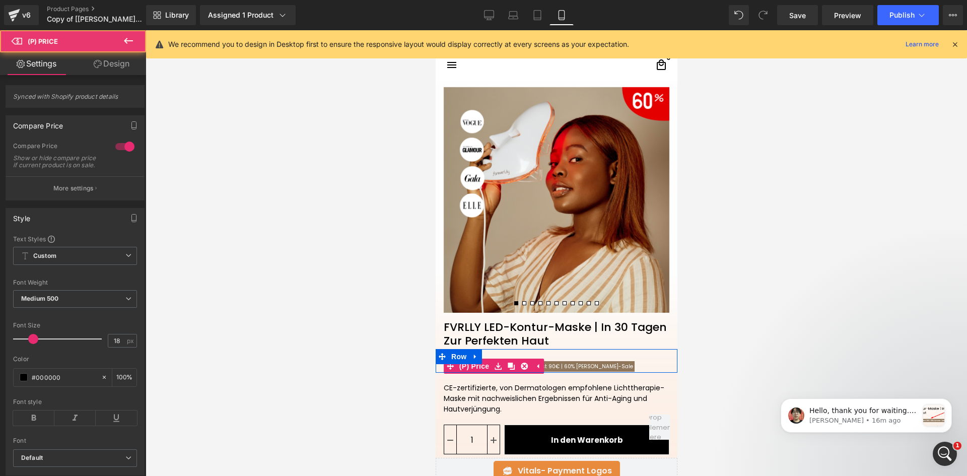
click at [544, 369] on span "Du sparst 90€ |" at bounding box center [541, 367] width 41 height 8
click at [556, 369] on span "Du sparst 90€ | 60% [PERSON_NAME]-Saleㅤ" at bounding box center [576, 366] width 115 height 11
click at [564, 370] on span "60%" at bounding box center [569, 367] width 11 height 8
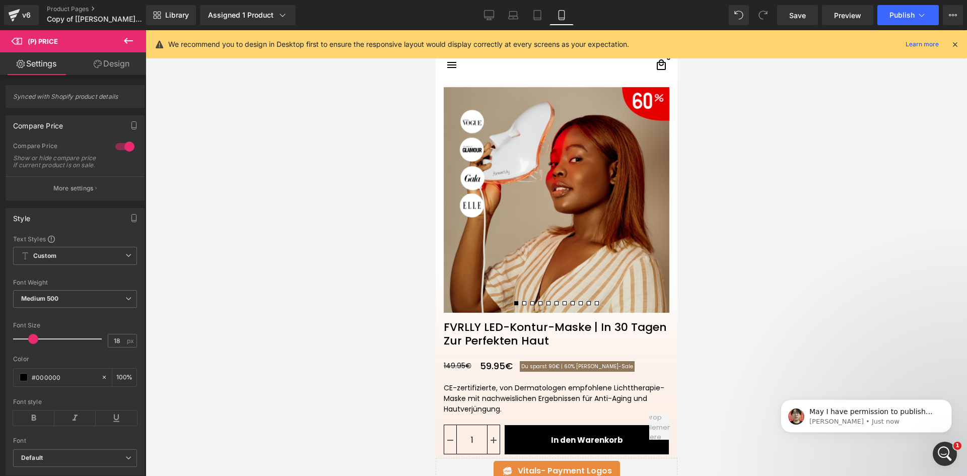
scroll to position [0, 0]
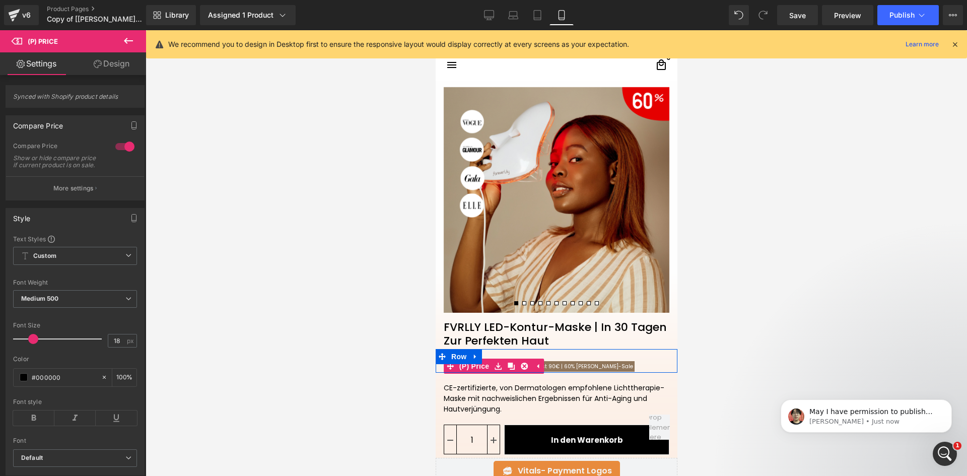
click at [554, 368] on span "Du sparst 90€ |" at bounding box center [541, 367] width 41 height 8
click at [475, 368] on span "(P) Price" at bounding box center [473, 366] width 35 height 15
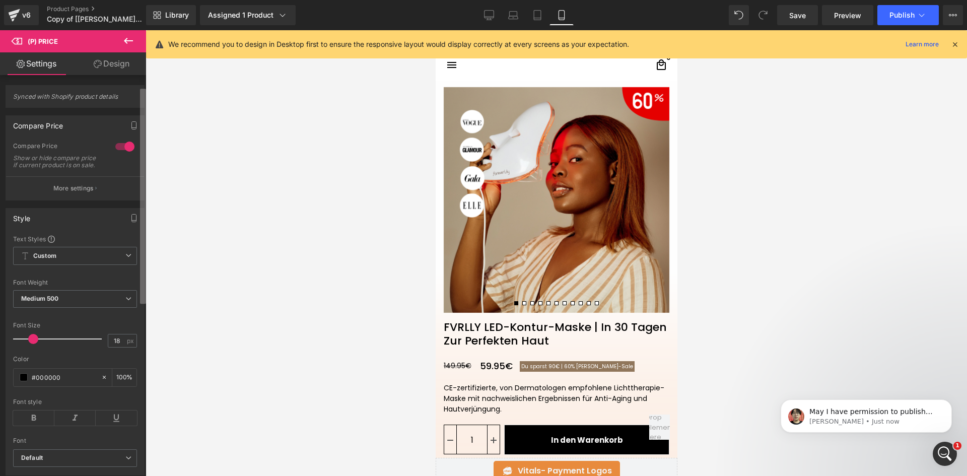
click at [149, 206] on div "(P) Price You are previewing how the will restyle your page. You can not edit E…" at bounding box center [483, 246] width 967 height 493
click at [77, 265] on span "Custom" at bounding box center [75, 256] width 124 height 18
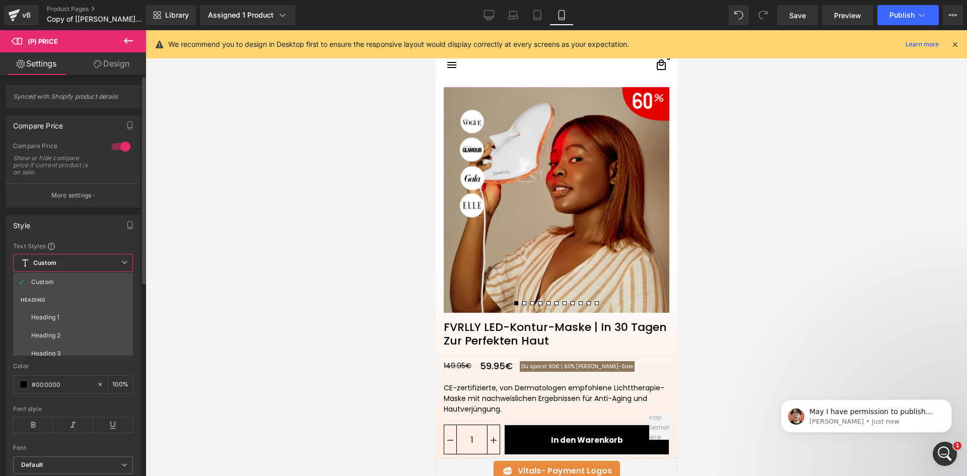
click at [78, 263] on span "Custom" at bounding box center [73, 263] width 120 height 18
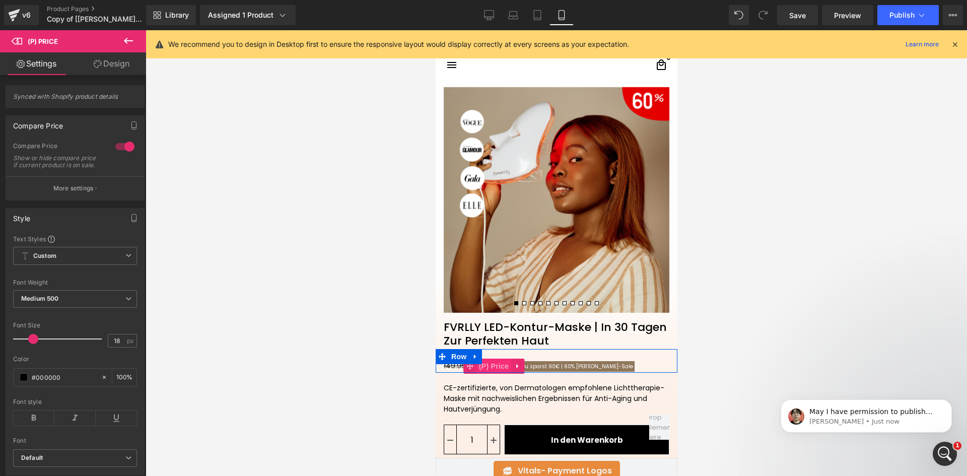
click at [484, 368] on span "(P) Price" at bounding box center [493, 366] width 35 height 15
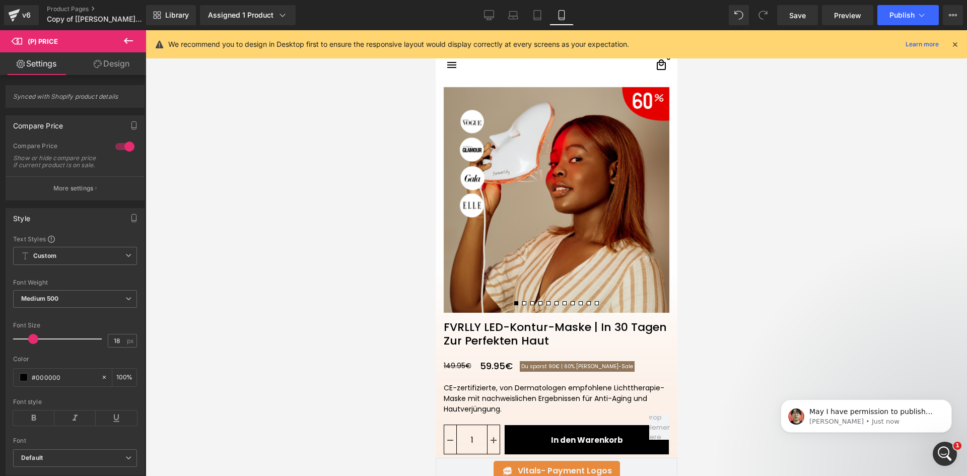
click at [119, 41] on button at bounding box center [128, 41] width 35 height 22
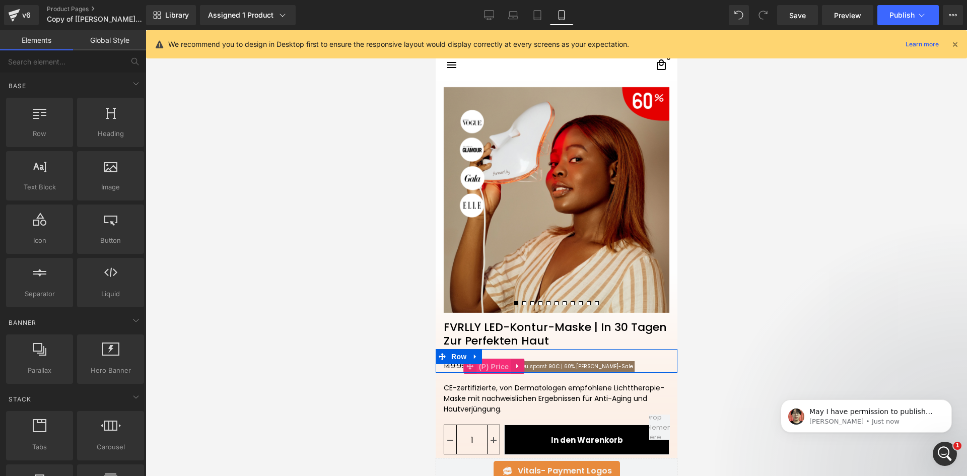
drag, startPoint x: 489, startPoint y: 368, endPoint x: 640, endPoint y: 230, distance: 204.7
click at [489, 368] on span "(P) Price" at bounding box center [493, 366] width 35 height 15
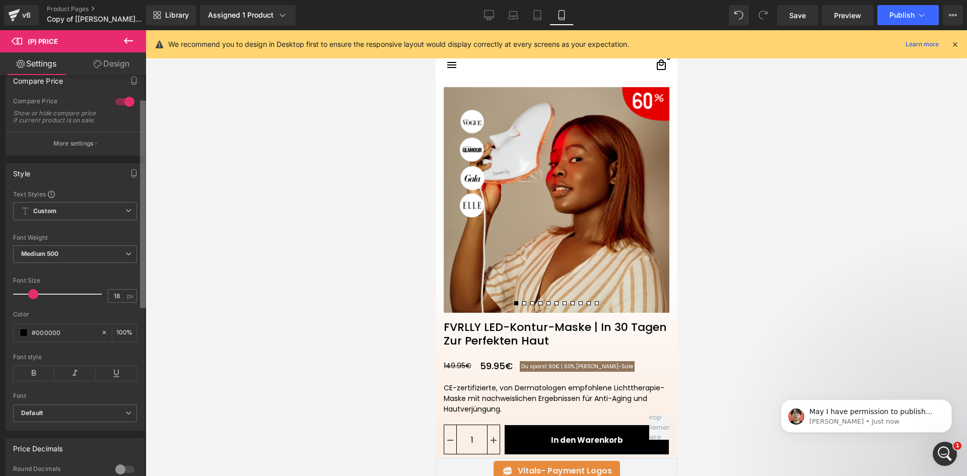
scroll to position [47, 0]
click at [139, 153] on div "Synced with Shopify product details Compare Price 1 Compare Price Show or hide …" at bounding box center [73, 278] width 146 height 406
drag, startPoint x: 492, startPoint y: 16, endPoint x: 109, endPoint y: 156, distance: 408.1
click at [492, 16] on icon at bounding box center [489, 15] width 10 height 10
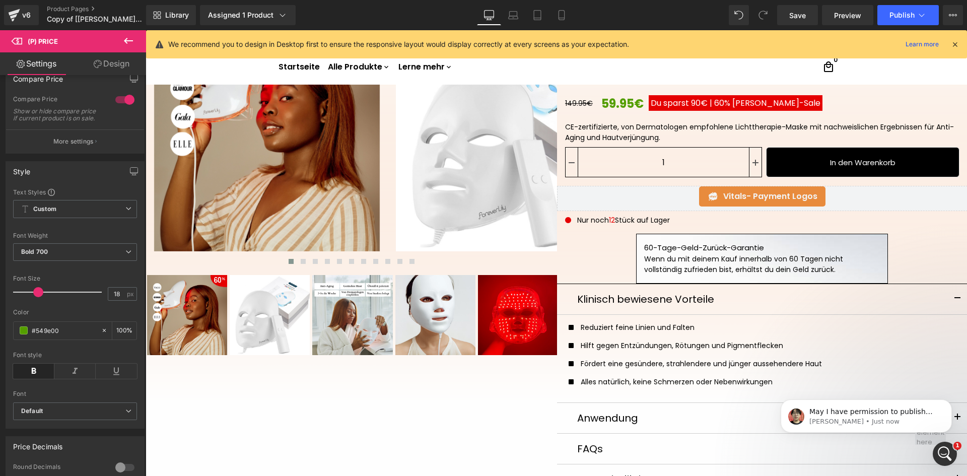
scroll to position [0, 0]
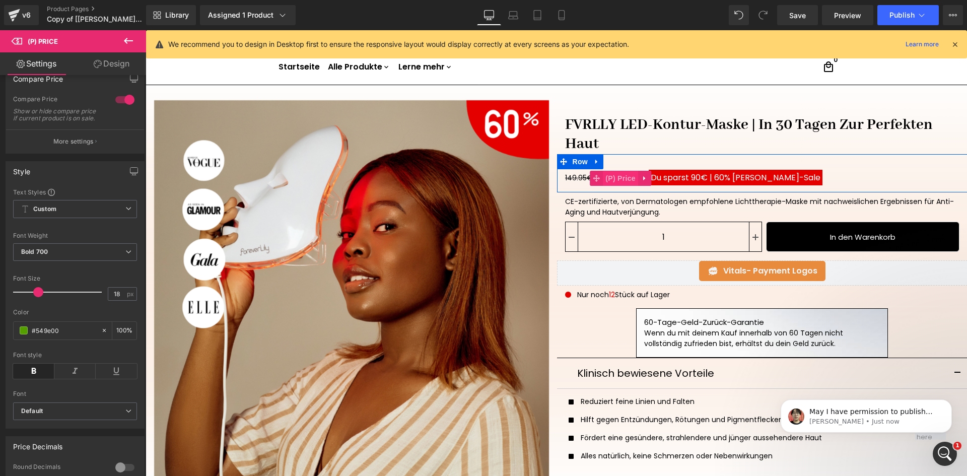
click at [611, 176] on span "(P) Price" at bounding box center [620, 178] width 35 height 15
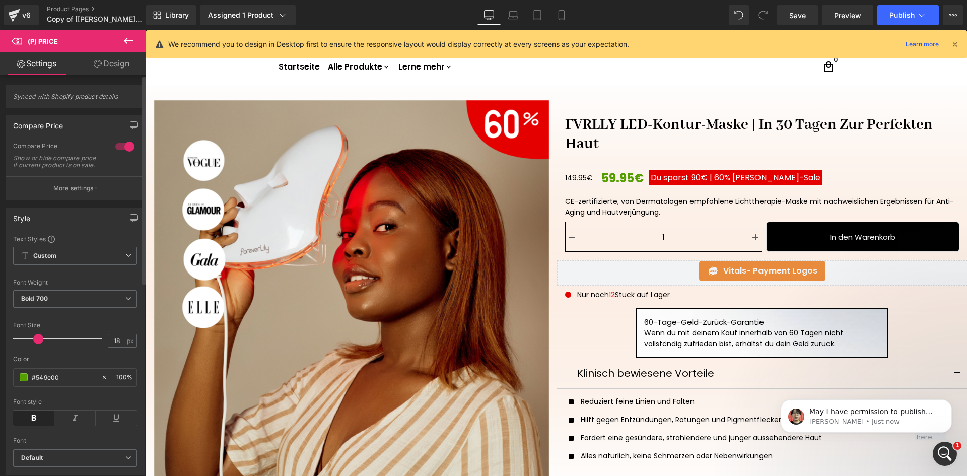
click at [140, 77] on div "Synced with Shopify product details Compare Price 1 Compare Price Show or hide …" at bounding box center [75, 443] width 151 height 737
click at [615, 179] on span "(P) Price" at bounding box center [620, 178] width 35 height 15
click at [72, 193] on p "More settings" at bounding box center [73, 188] width 40 height 9
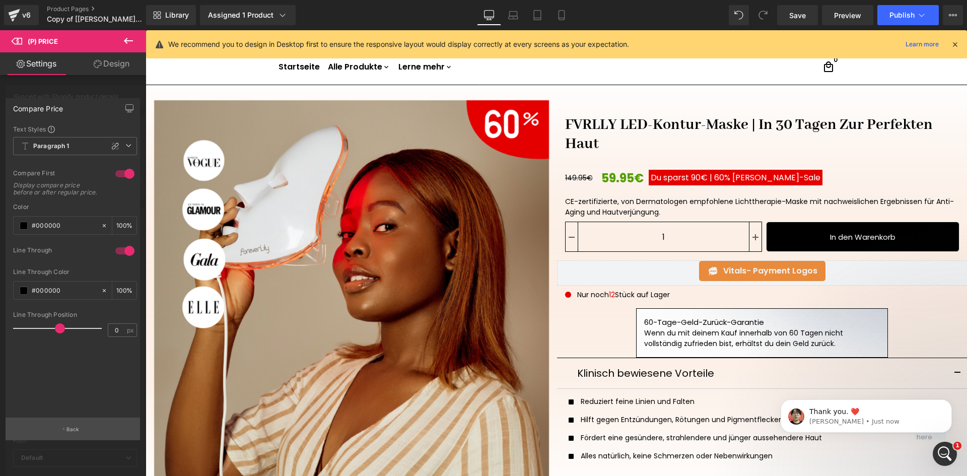
click at [76, 435] on button "Back" at bounding box center [73, 429] width 134 height 23
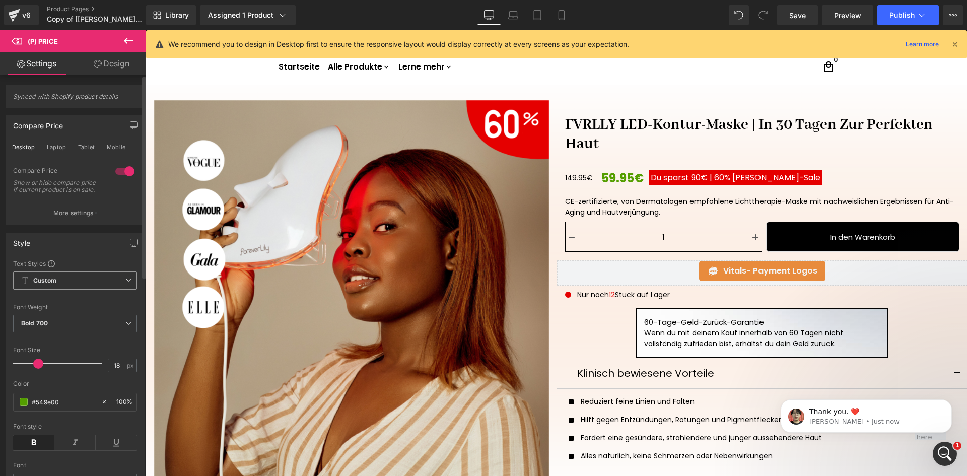
click at [115, 287] on span "Custom" at bounding box center [75, 281] width 124 height 18
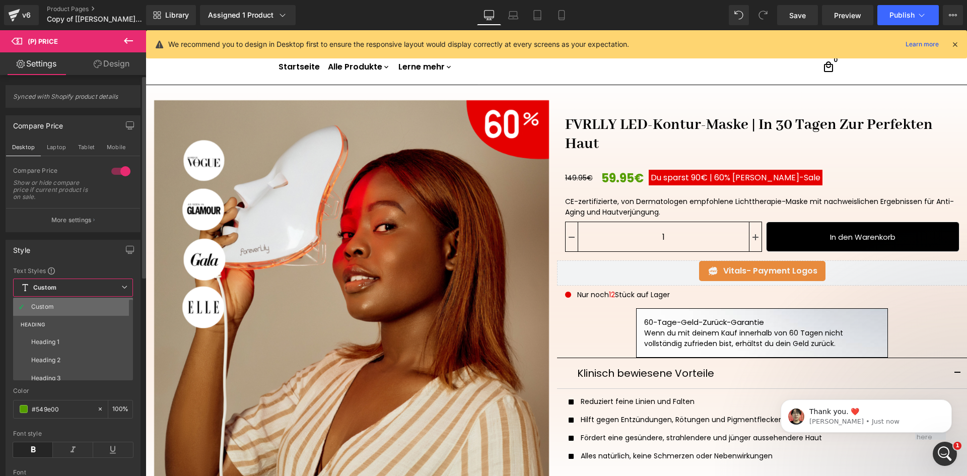
click at [53, 304] on div "Custom" at bounding box center [42, 306] width 23 height 7
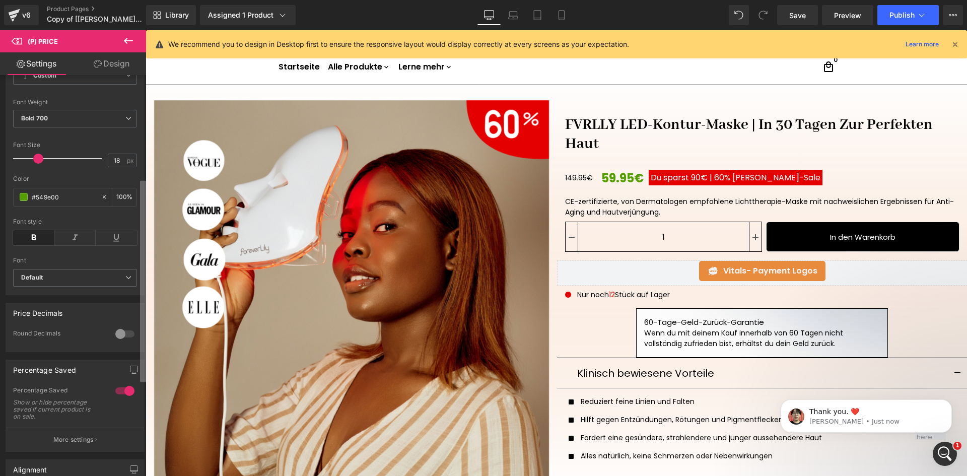
click at [130, 359] on div "Synced with Shopify product details Compare Price Desktop Laptop Tablet Mobile …" at bounding box center [73, 278] width 146 height 406
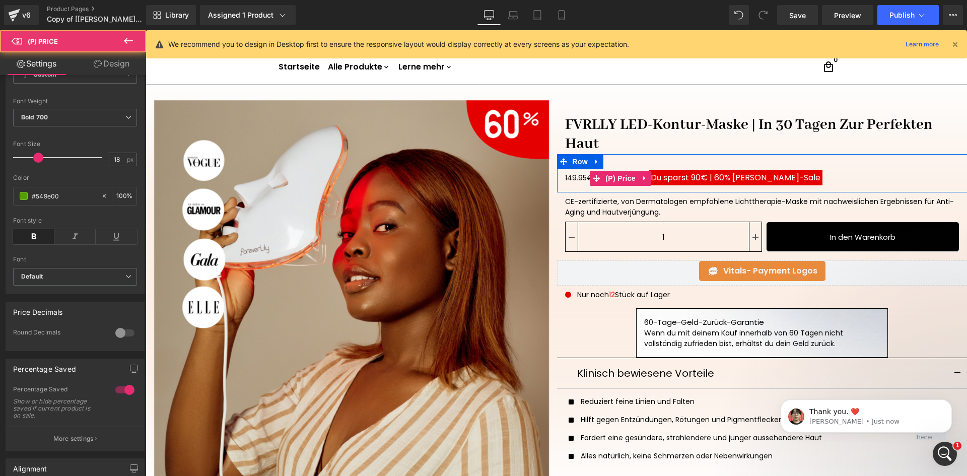
click at [733, 178] on span "[PERSON_NAME]-Saleㅤ" at bounding box center [776, 178] width 88 height 12
click at [568, 178] on span "149.95€" at bounding box center [579, 178] width 28 height 10
click at [619, 178] on span "(P) Price" at bounding box center [620, 178] width 35 height 15
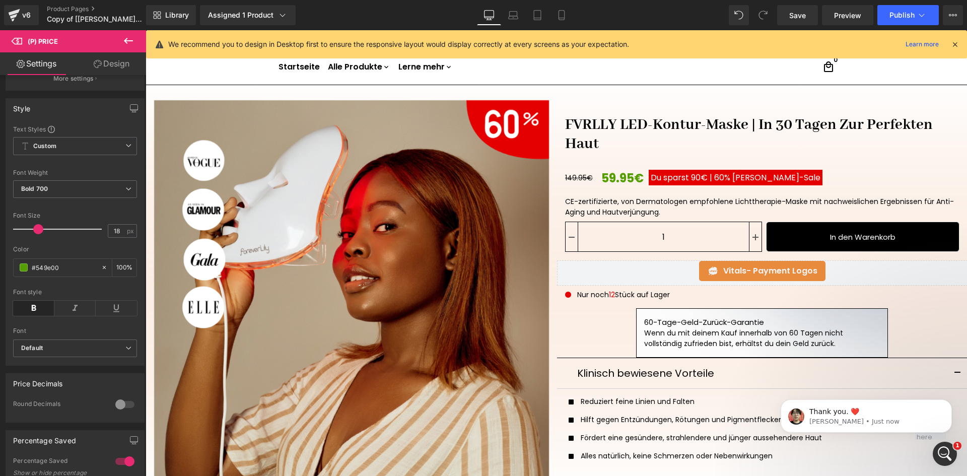
scroll to position [0, 0]
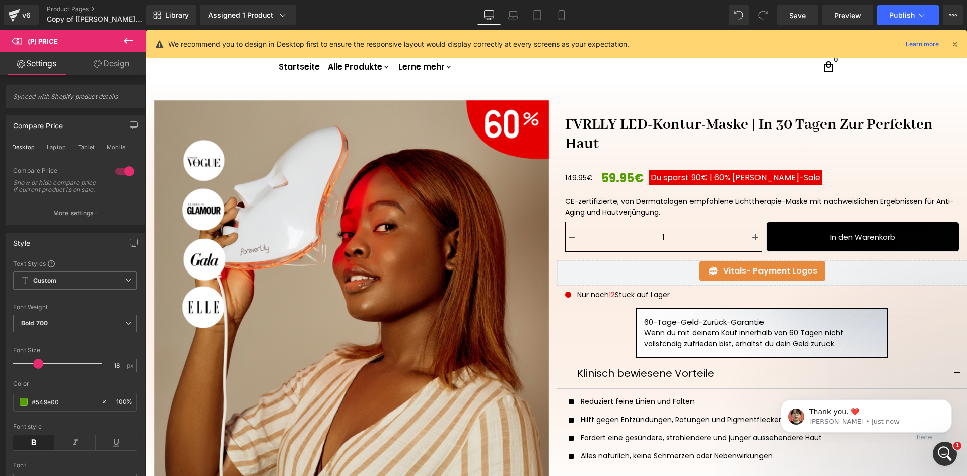
click at [133, 105] on div "Synced with Shopify product details Compare Price Desktop Laptop Tablet Mobile …" at bounding box center [73, 278] width 146 height 406
click at [103, 147] on button "Mobile" at bounding box center [116, 147] width 31 height 17
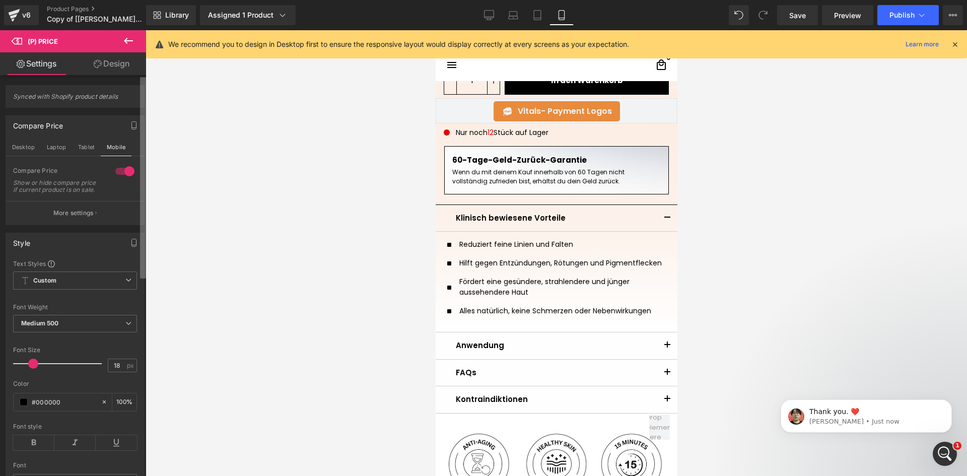
click at [142, 141] on b at bounding box center [143, 177] width 6 height 201
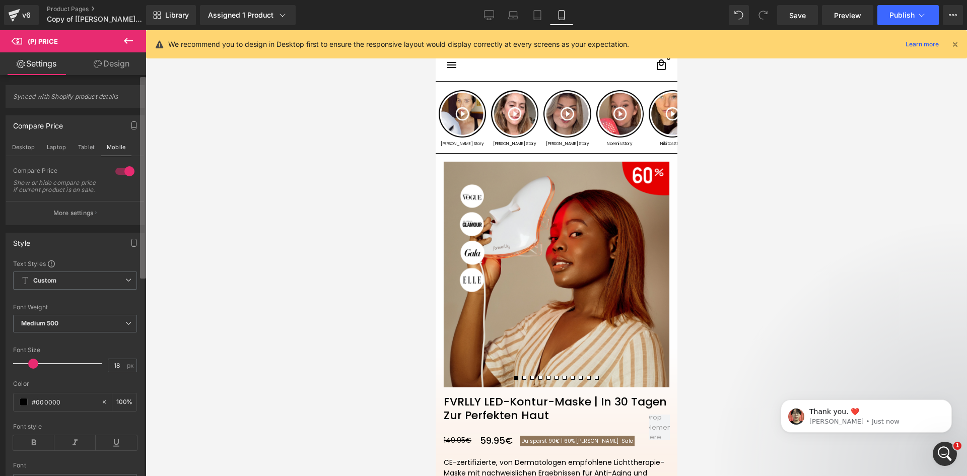
click at [159, 147] on div "(P) Price You are previewing how the will restyle your page. You can not edit E…" at bounding box center [483, 246] width 967 height 493
click at [112, 69] on link "Design" at bounding box center [111, 63] width 73 height 23
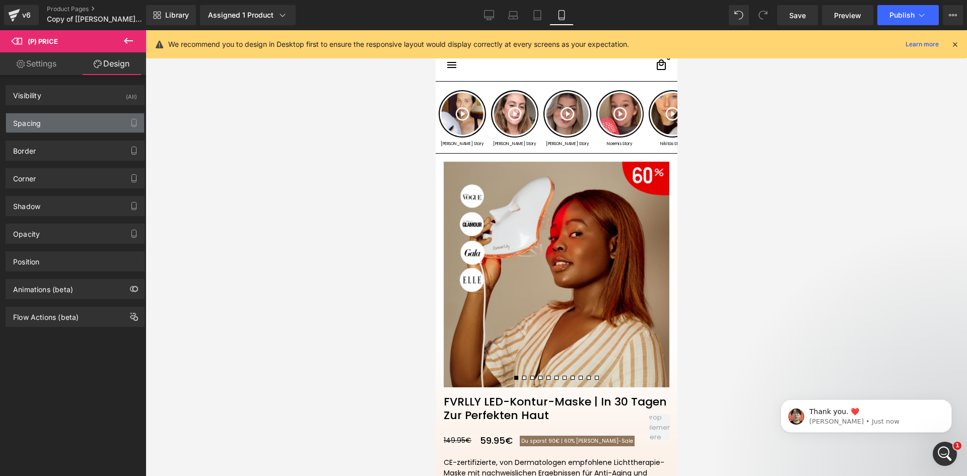
click at [48, 128] on div "Spacing" at bounding box center [75, 122] width 138 height 19
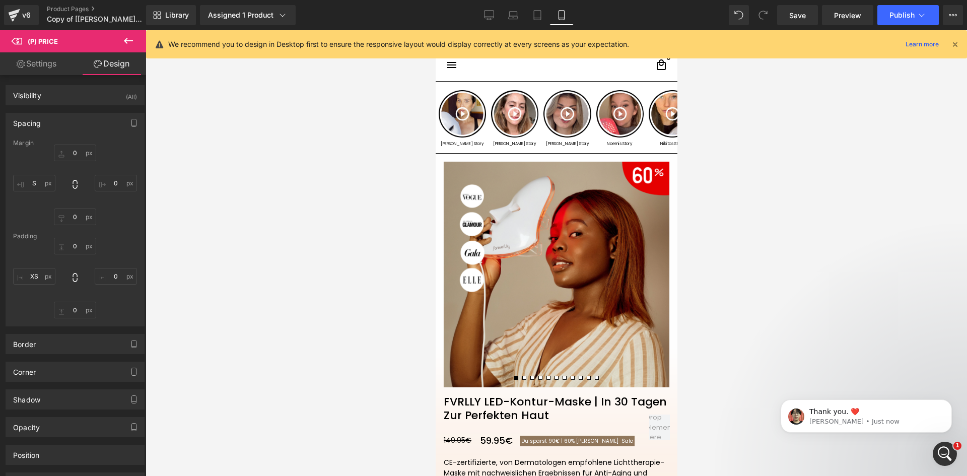
click at [49, 124] on div "Spacing" at bounding box center [75, 122] width 138 height 19
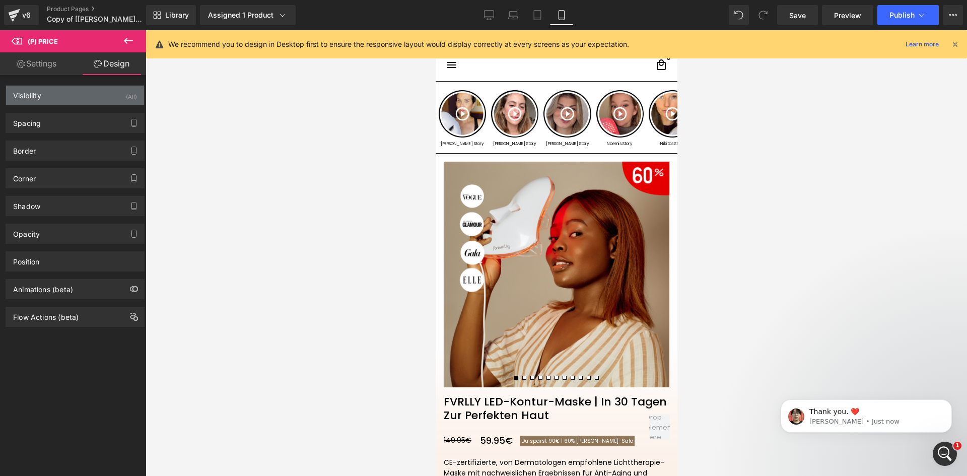
click at [60, 99] on div "Visibility (All)" at bounding box center [75, 95] width 138 height 19
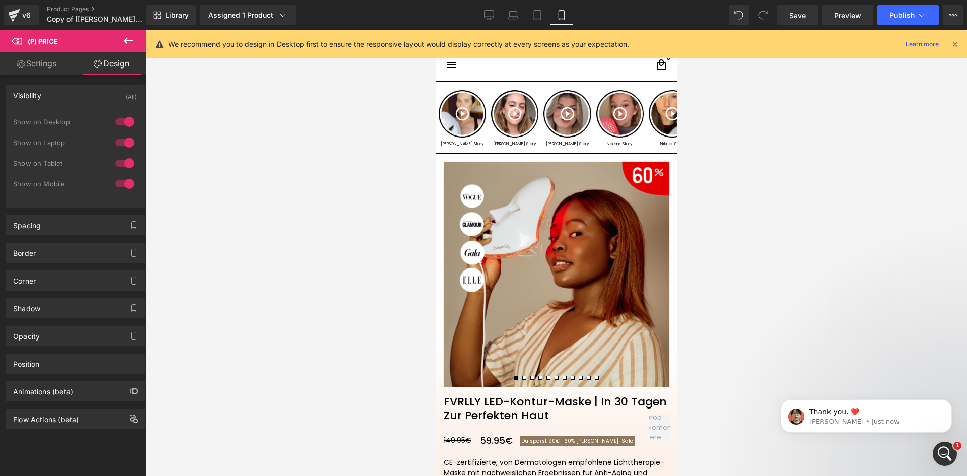
click at [61, 98] on div "Visibility (All)" at bounding box center [75, 95] width 138 height 19
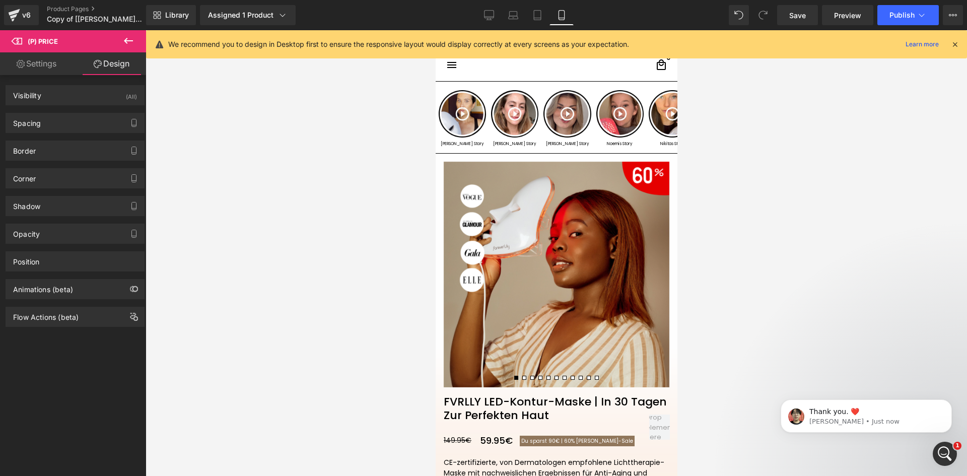
click at [42, 63] on link "Settings" at bounding box center [36, 63] width 73 height 23
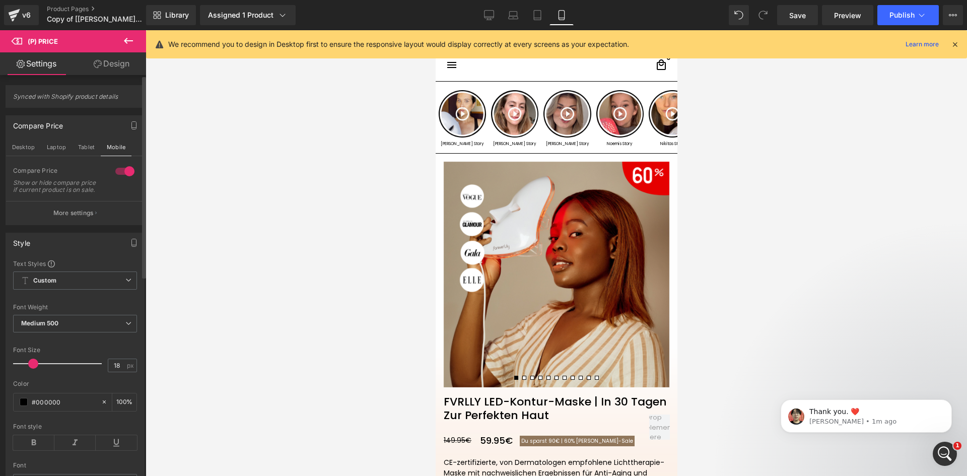
click at [83, 218] on p "More settings" at bounding box center [73, 213] width 40 height 9
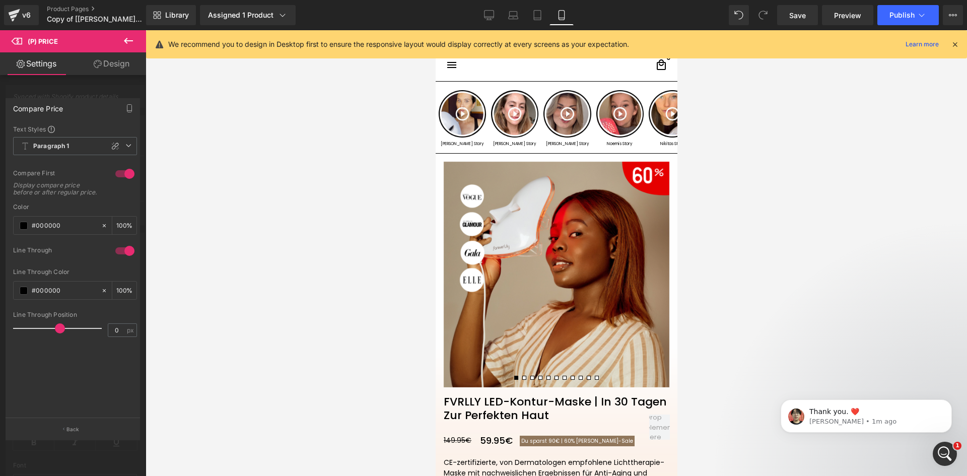
drag, startPoint x: 65, startPoint y: 426, endPoint x: 100, endPoint y: 409, distance: 38.5
click at [66, 425] on button "Back" at bounding box center [73, 429] width 134 height 23
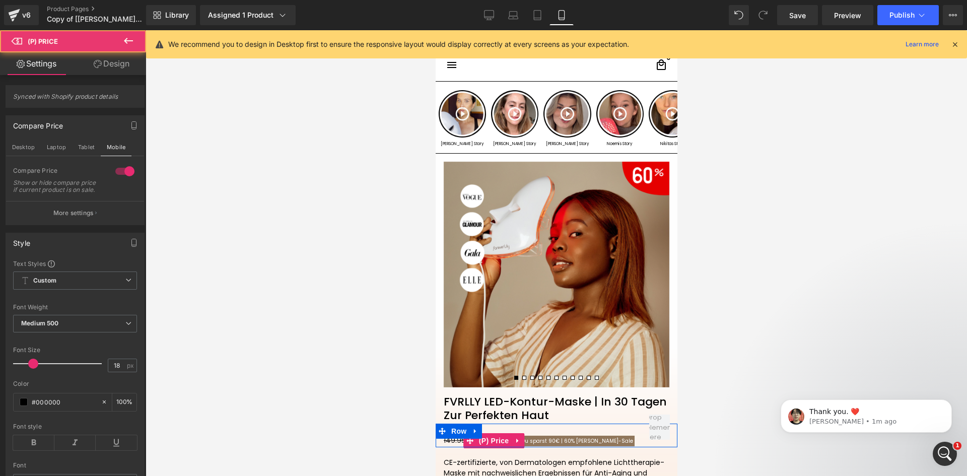
click at [564, 443] on span "60%" at bounding box center [569, 441] width 11 height 8
click at [564, 442] on span "60%" at bounding box center [569, 441] width 11 height 8
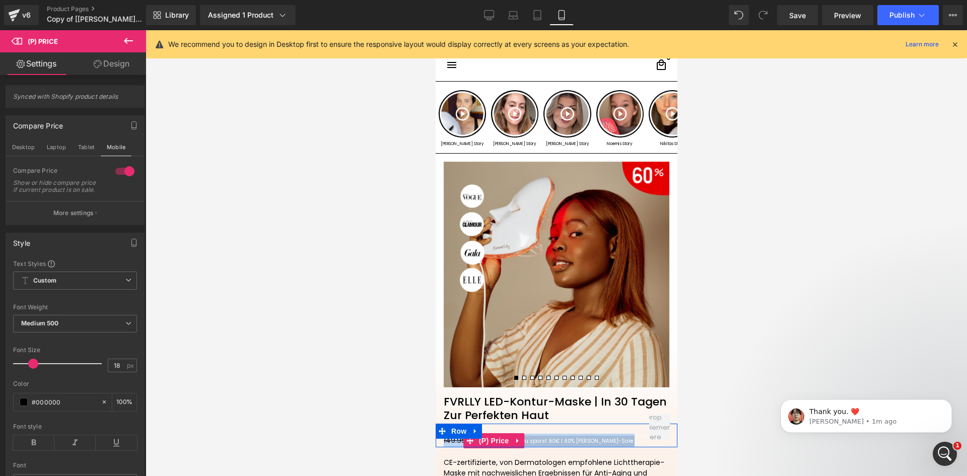
click at [564, 442] on span "60%" at bounding box center [569, 441] width 11 height 8
click at [576, 442] on span "[PERSON_NAME]-Saleㅤ" at bounding box center [604, 441] width 57 height 8
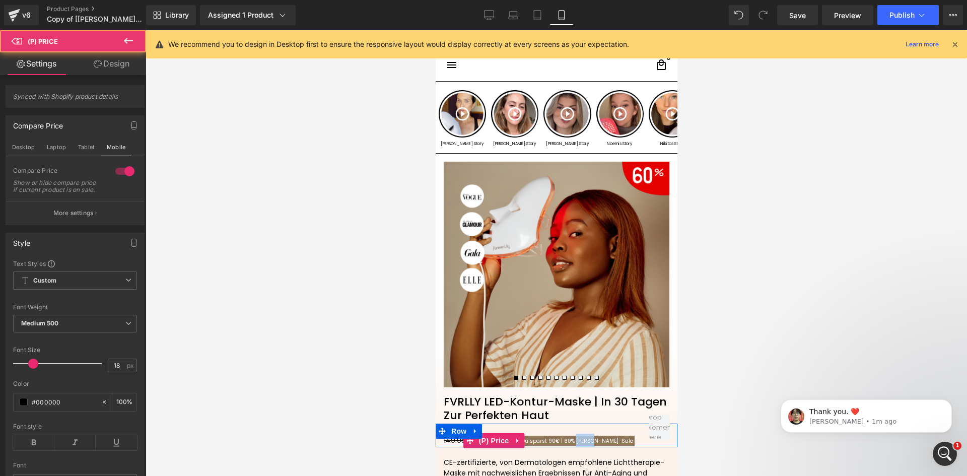
click at [576, 442] on span "[PERSON_NAME]-Saleㅤ" at bounding box center [604, 441] width 57 height 8
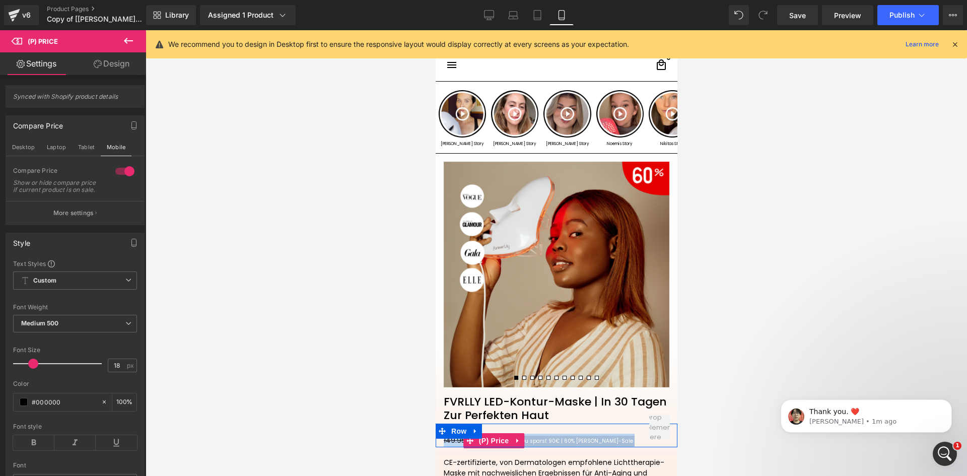
click at [576, 442] on span "[PERSON_NAME]-Saleㅤ" at bounding box center [604, 441] width 57 height 8
click at [494, 442] on span "(P) Price" at bounding box center [493, 440] width 35 height 15
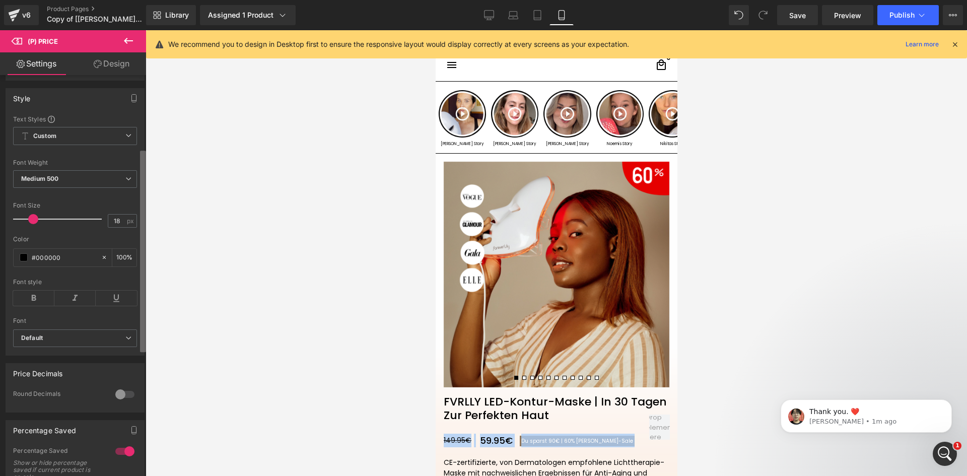
scroll to position [154, 0]
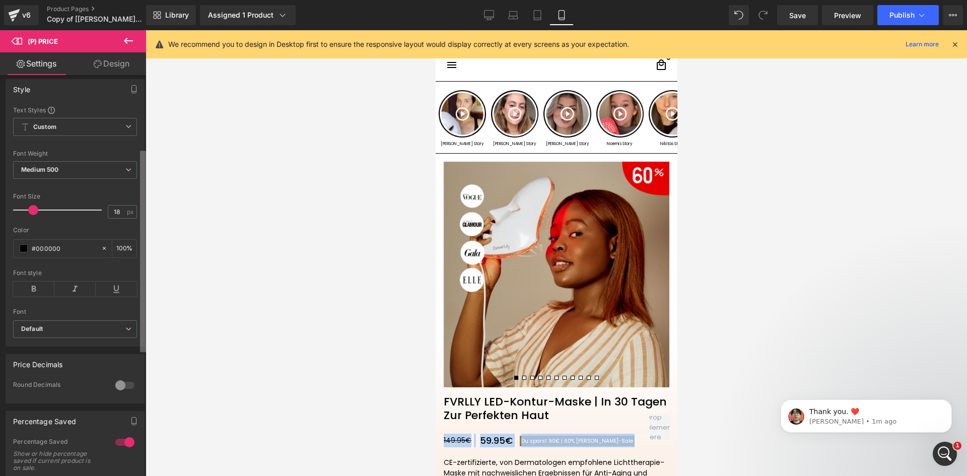
click at [144, 249] on b at bounding box center [143, 251] width 6 height 201
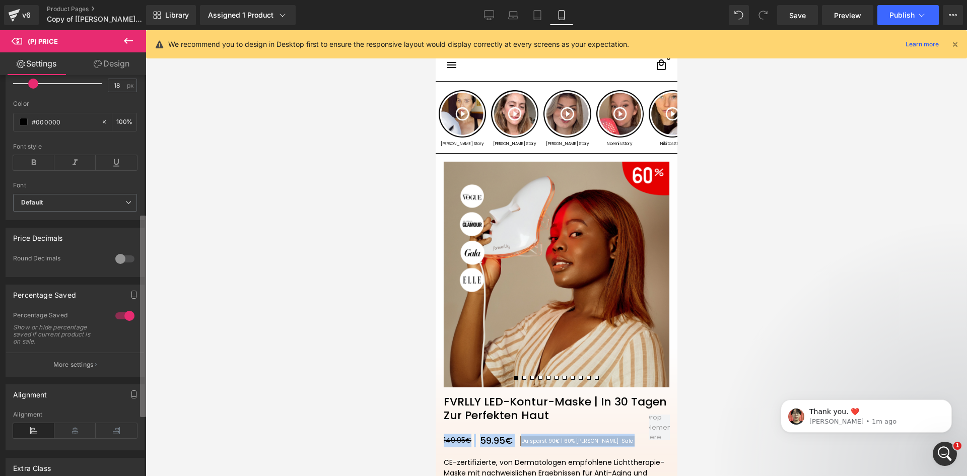
scroll to position [290, 0]
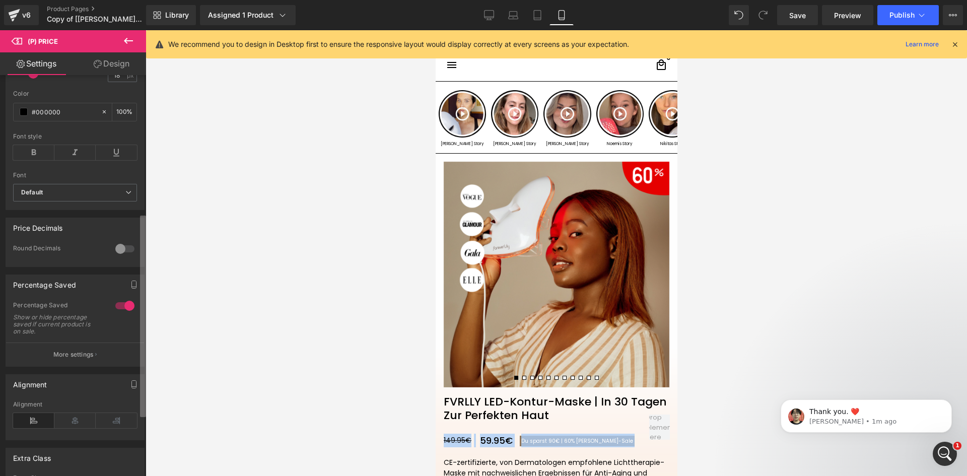
click at [139, 311] on div "Synced with Shopify product details Compare Price Desktop Laptop Tablet Mobile …" at bounding box center [73, 278] width 146 height 406
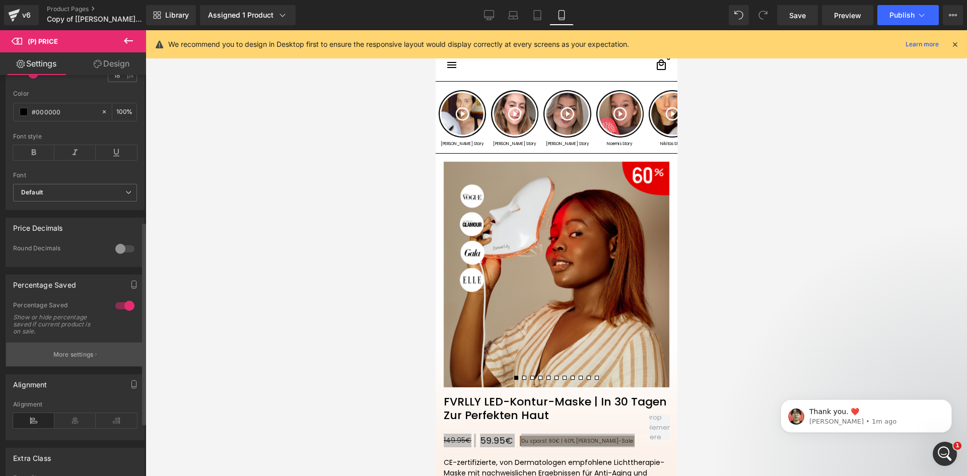
click at [87, 359] on p "More settings" at bounding box center [73, 354] width 40 height 9
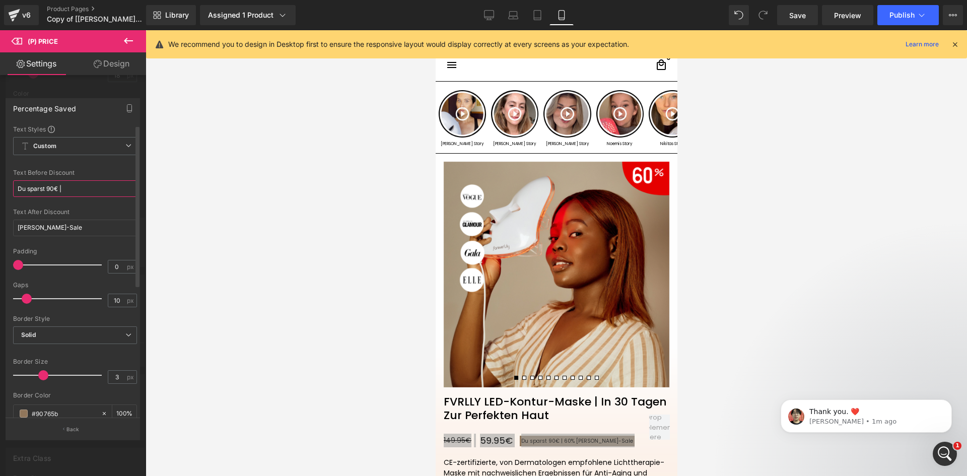
click at [78, 189] on input "Du sparst 90€ |" at bounding box center [75, 188] width 124 height 17
type input "Du sparst 90€ |"
drag, startPoint x: 803, startPoint y: 12, endPoint x: 100, endPoint y: 319, distance: 767.0
click at [803, 12] on span "Save" at bounding box center [797, 15] width 17 height 11
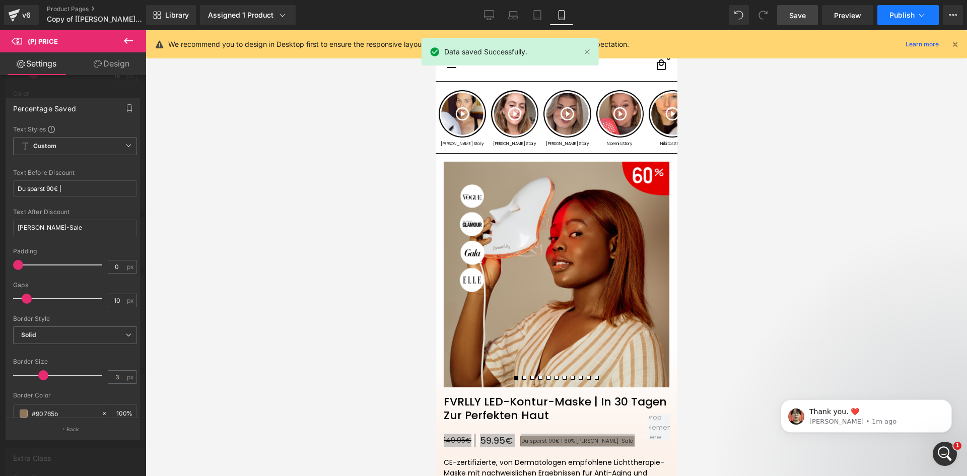
click at [898, 11] on button "Publish" at bounding box center [908, 15] width 61 height 20
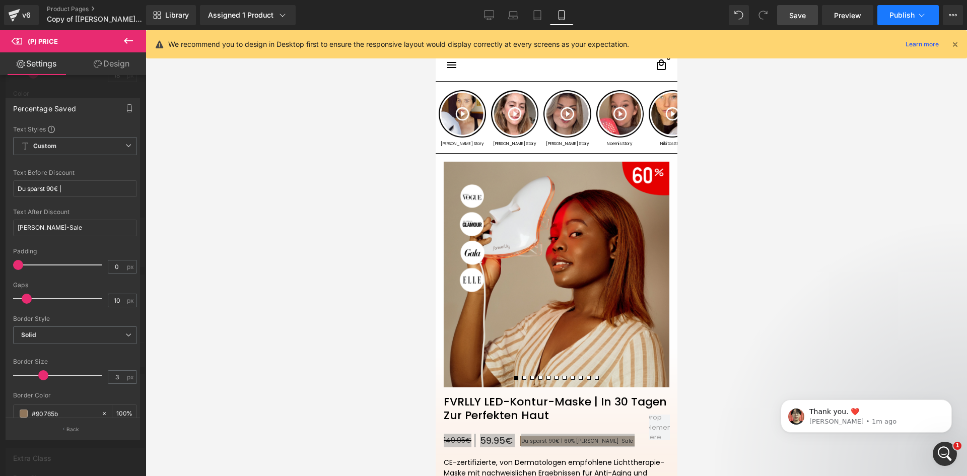
click at [898, 19] on span "Publish" at bounding box center [902, 15] width 25 height 8
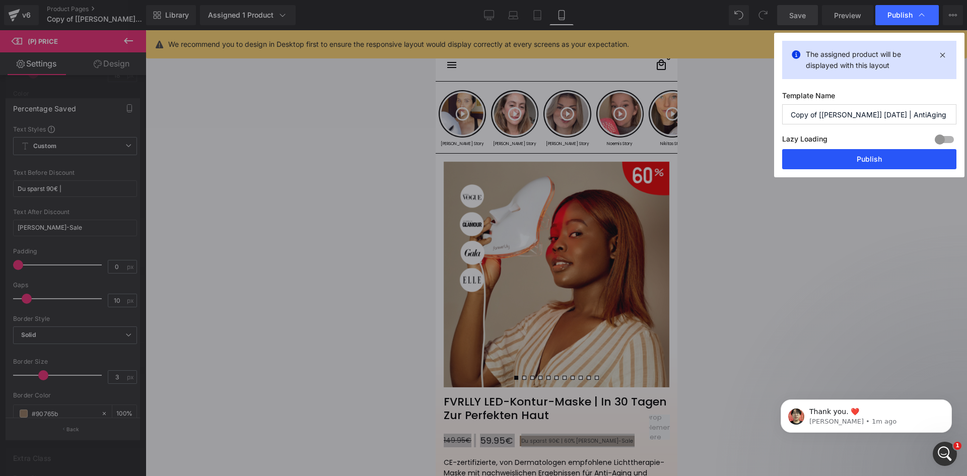
click at [872, 164] on button "Publish" at bounding box center [869, 159] width 174 height 20
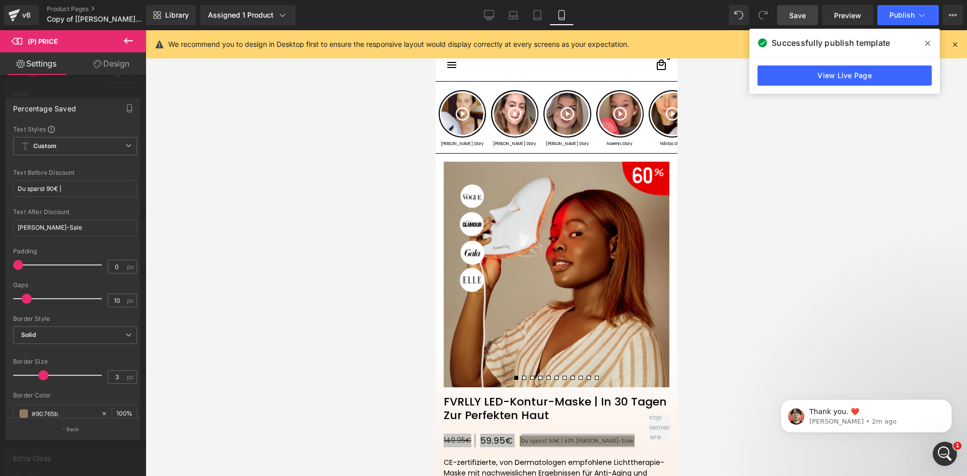
click at [823, 73] on link "View Live Page" at bounding box center [845, 75] width 174 height 20
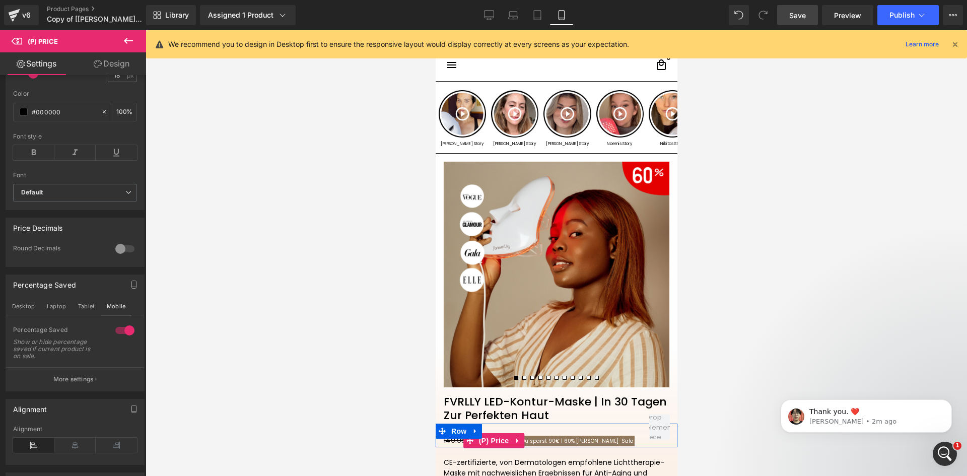
click at [578, 444] on span "[PERSON_NAME]-Saleㅤ" at bounding box center [604, 441] width 57 height 8
drag, startPoint x: 531, startPoint y: 439, endPoint x: 936, endPoint y: 470, distance: 406.2
click at [531, 439] on span "Du sparst 90€ |" at bounding box center [541, 441] width 41 height 8
click at [589, 443] on span "[PERSON_NAME]-Saleㅤ" at bounding box center [604, 441] width 57 height 8
click at [73, 384] on p "More settings" at bounding box center [73, 379] width 40 height 9
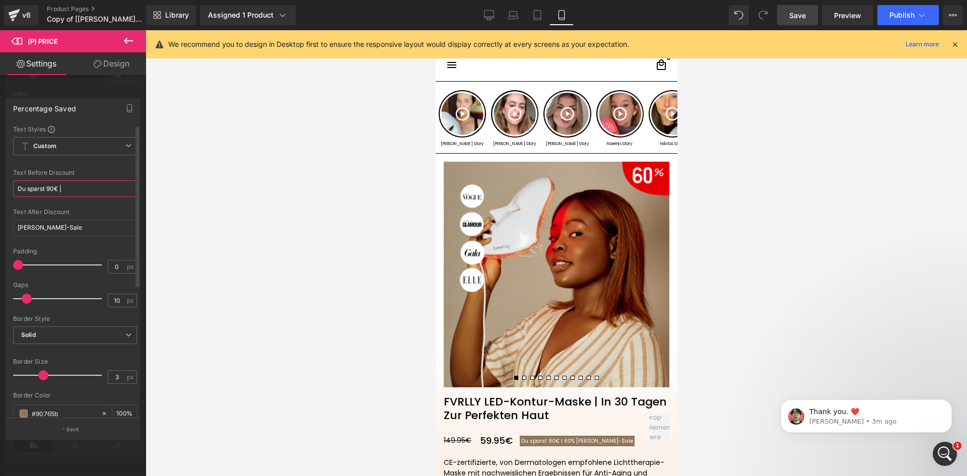
click at [81, 187] on input "Du sparst 90€ |" at bounding box center [75, 188] width 124 height 17
click at [82, 200] on div "Text Before Discount Du sparst 90€ |" at bounding box center [75, 188] width 124 height 39
